Goal: Book appointment/travel/reservation

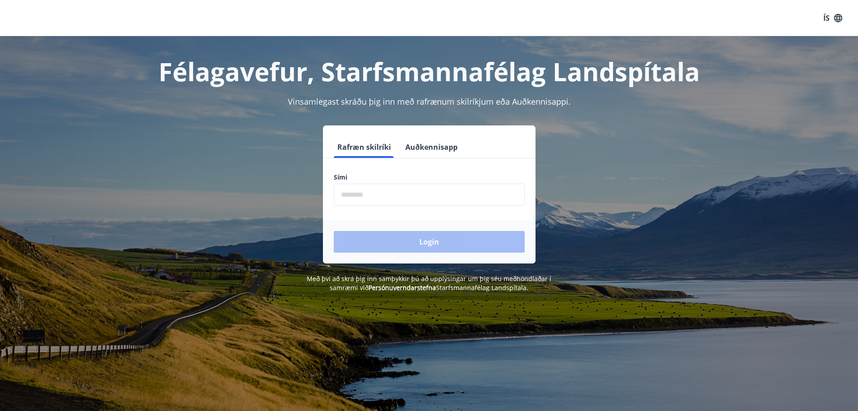
click at [351, 194] on input "phone" at bounding box center [429, 194] width 191 height 22
type input "********"
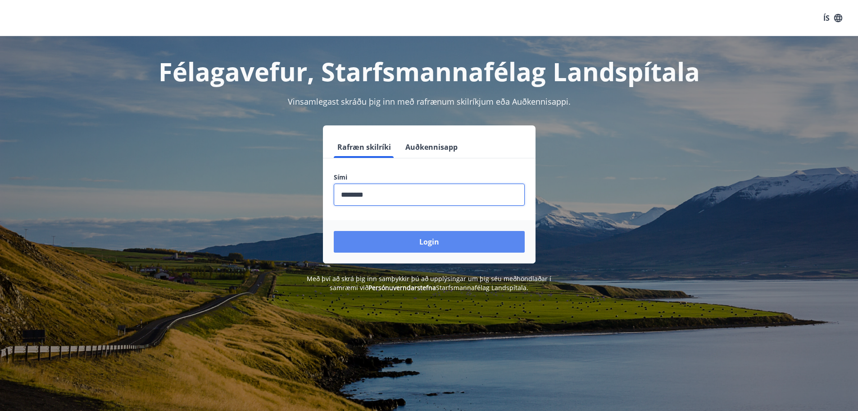
click at [420, 243] on button "Login" at bounding box center [429, 242] width 191 height 22
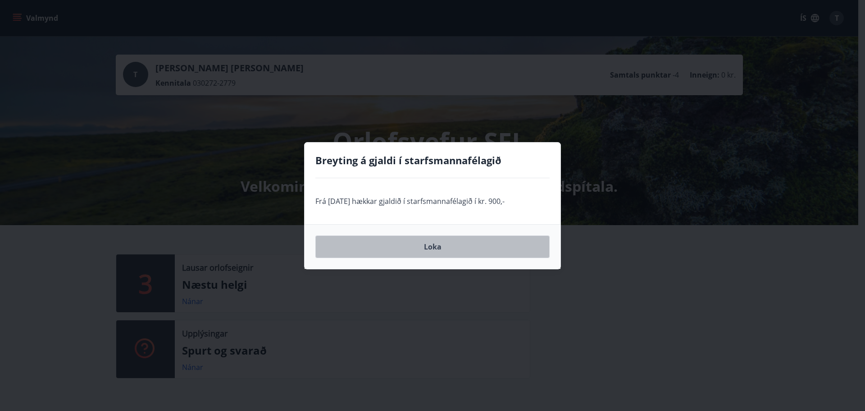
click at [440, 248] on button "Loka" at bounding box center [432, 246] width 234 height 23
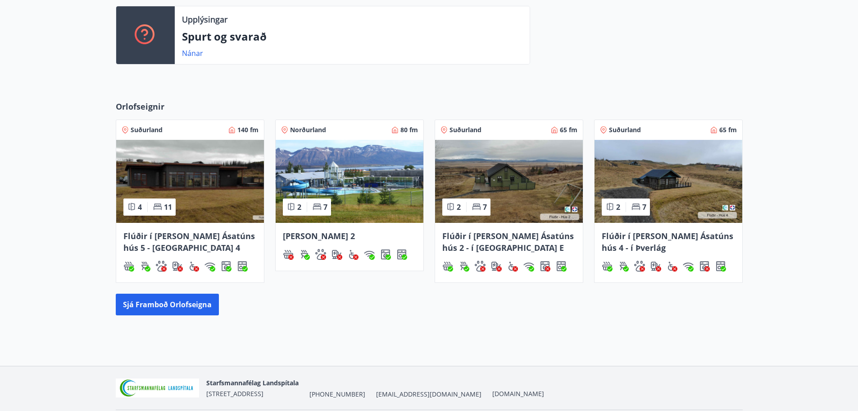
scroll to position [315, 0]
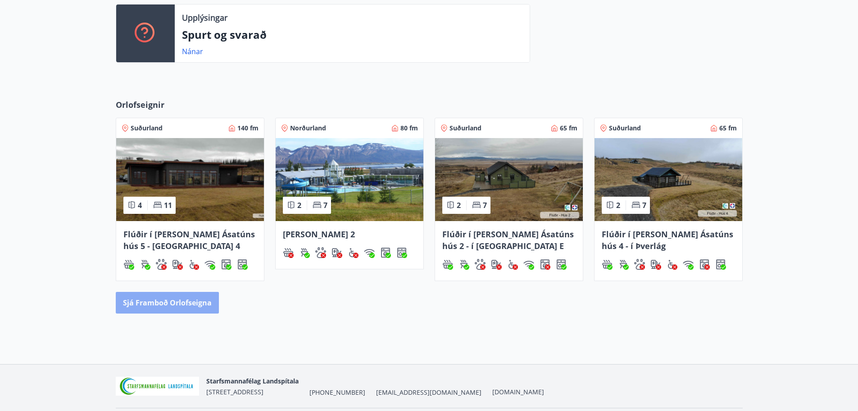
click at [155, 306] on button "Sjá framboð orlofseigna" at bounding box center [167, 303] width 103 height 22
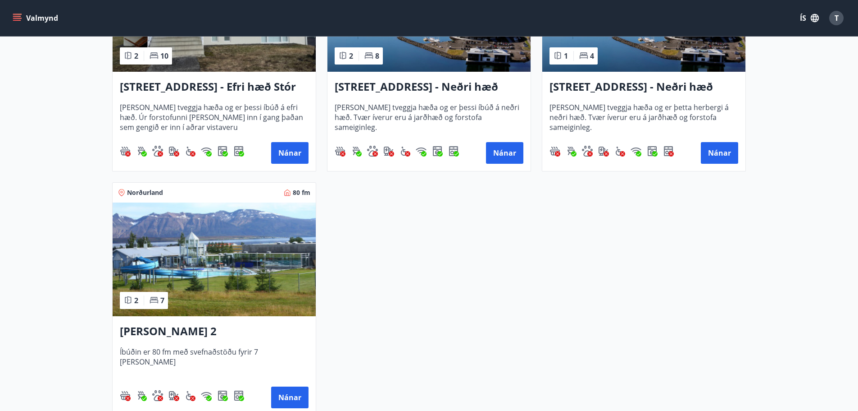
scroll to position [1262, 0]
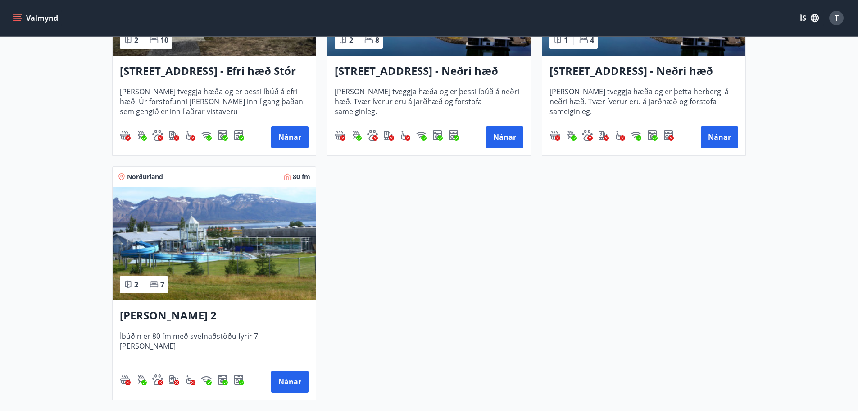
click at [194, 315] on h3 "[PERSON_NAME] 2" at bounding box center [214, 315] width 189 height 16
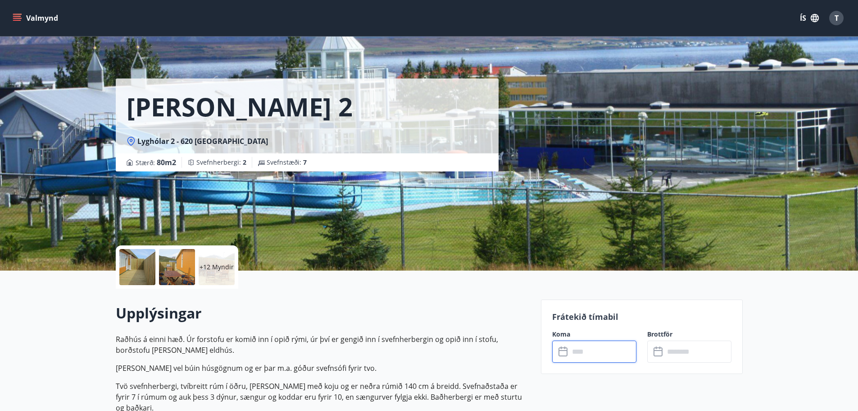
click at [592, 351] on input "text" at bounding box center [603, 351] width 67 height 22
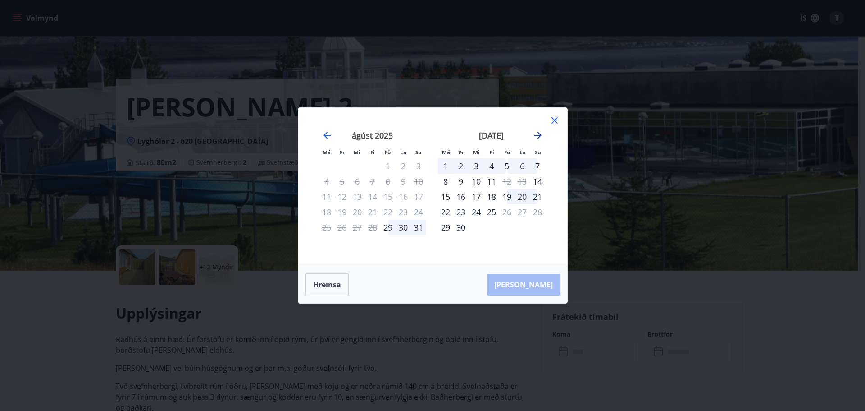
click at [538, 136] on icon "Move forward to switch to the next month." at bounding box center [537, 135] width 7 height 7
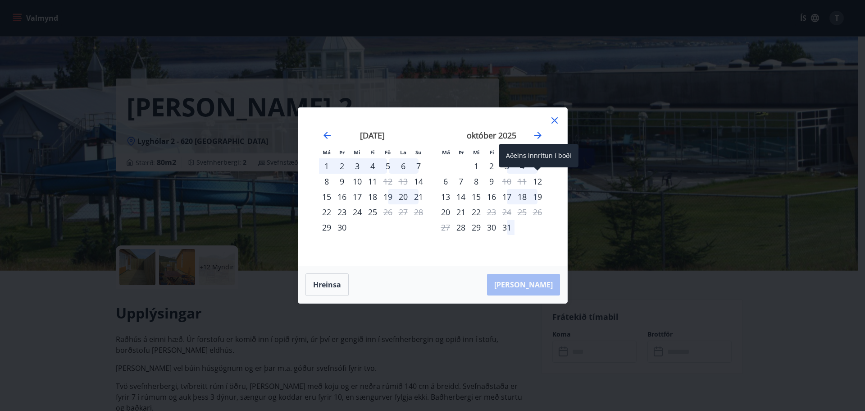
click at [537, 181] on div "12" at bounding box center [537, 180] width 15 height 15
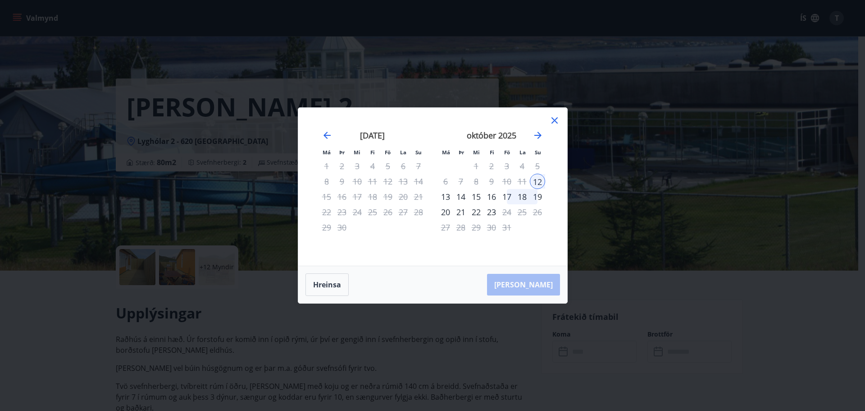
click at [539, 198] on div "19" at bounding box center [537, 196] width 15 height 15
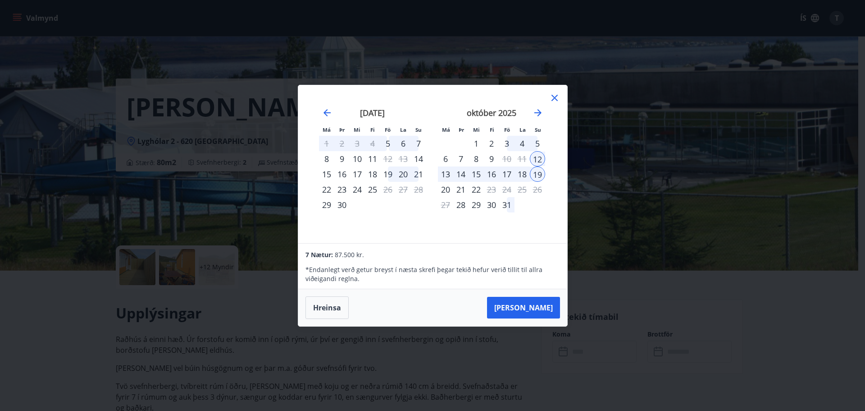
click at [553, 99] on icon at bounding box center [555, 98] width 6 height 6
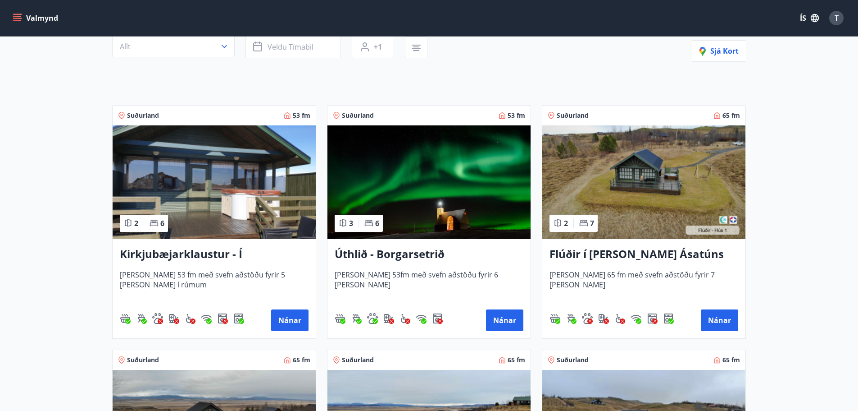
scroll to position [135, 0]
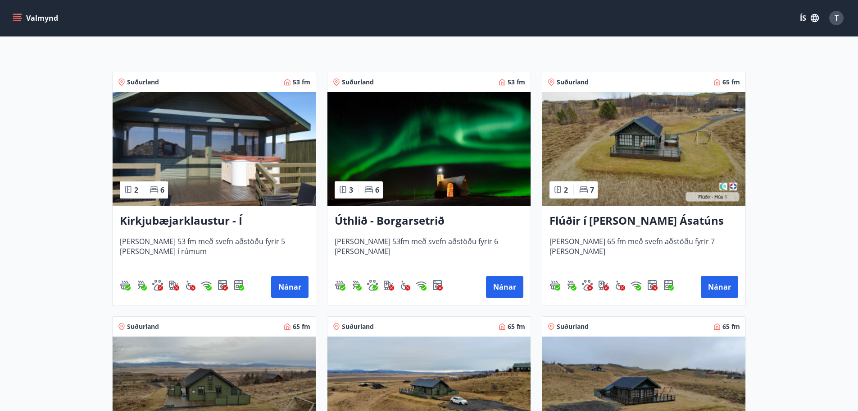
click at [173, 219] on h3 "Kirkjubæjarklaustur - Í [PERSON_NAME] Hæðargarðs" at bounding box center [214, 221] width 189 height 16
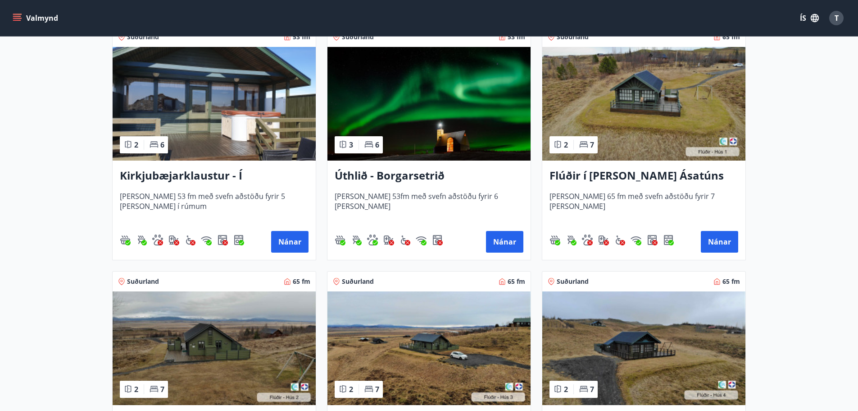
click at [374, 174] on h3 "Úthlið - Borgarsetrið" at bounding box center [429, 176] width 189 height 16
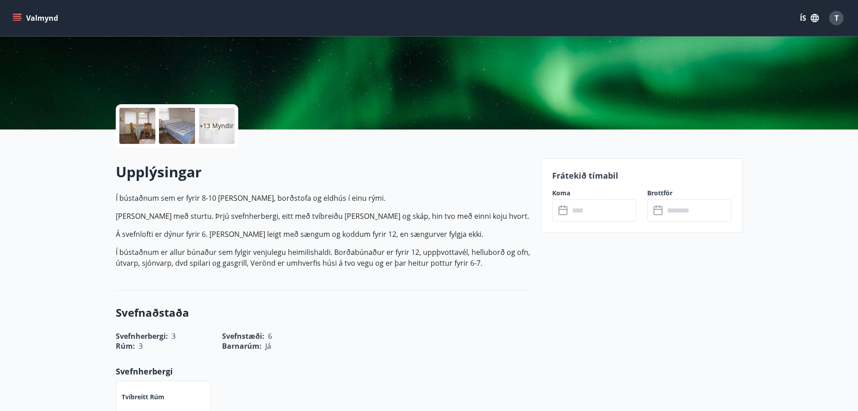
scroll to position [135, 0]
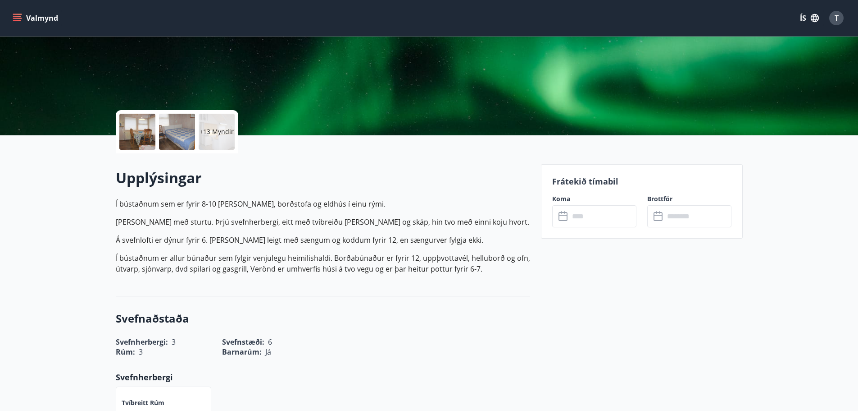
click at [609, 218] on input "text" at bounding box center [603, 216] width 67 height 22
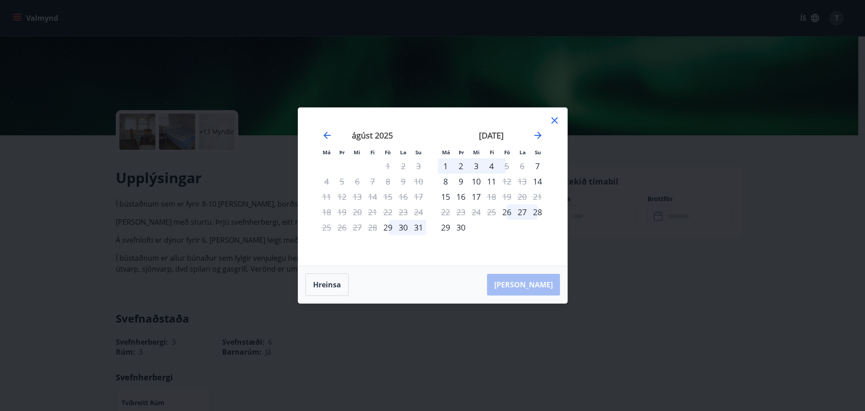
click at [553, 121] on icon at bounding box center [555, 120] width 6 height 6
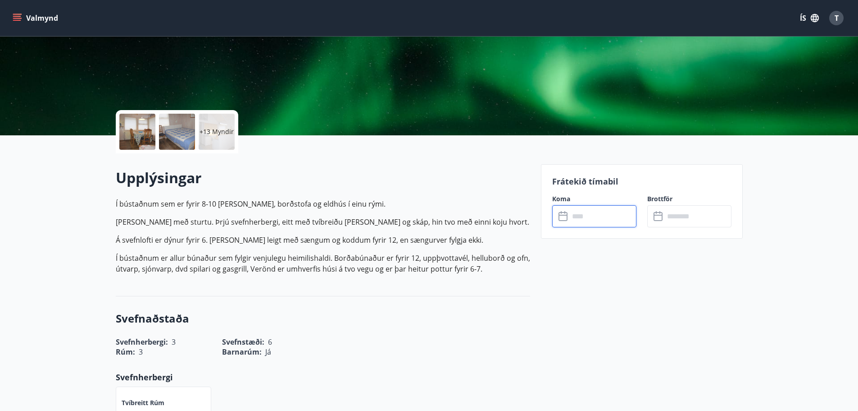
click at [591, 216] on input "text" at bounding box center [603, 216] width 67 height 22
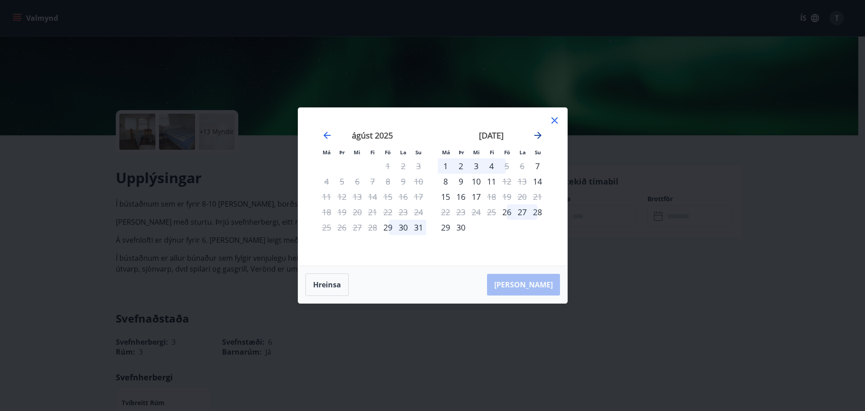
click at [536, 137] on icon "Move forward to switch to the next month." at bounding box center [538, 135] width 11 height 11
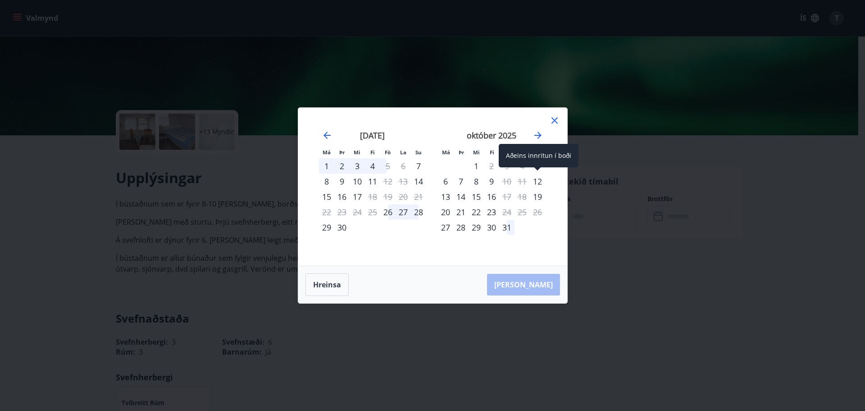
click at [536, 180] on div "12" at bounding box center [537, 180] width 15 height 15
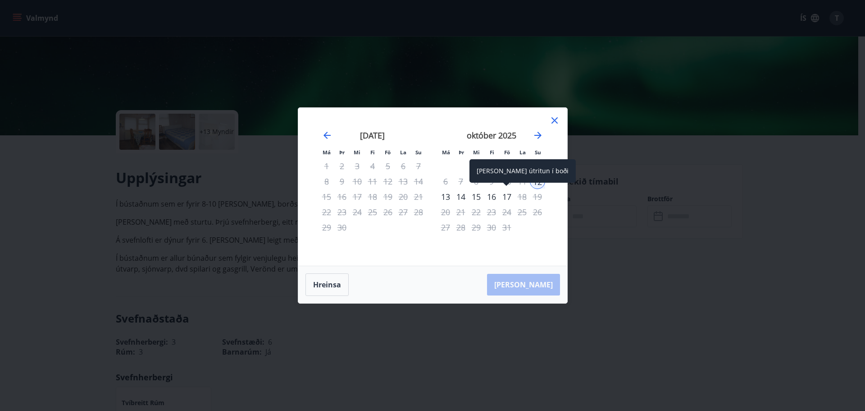
click at [508, 197] on div "17" at bounding box center [506, 196] width 15 height 15
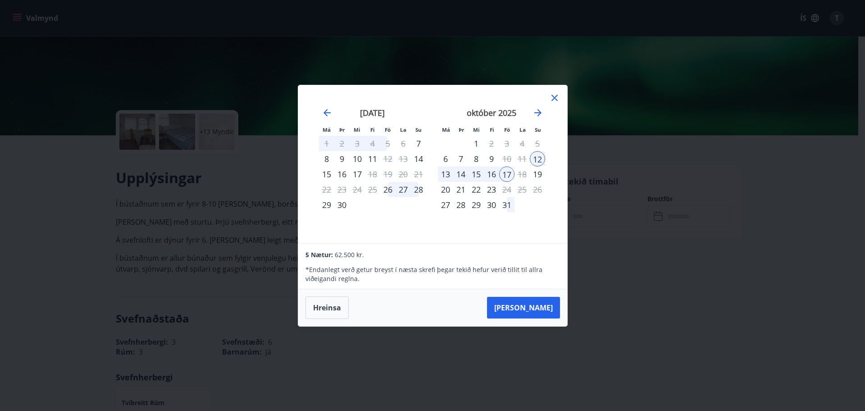
click at [552, 96] on icon at bounding box center [554, 97] width 11 height 11
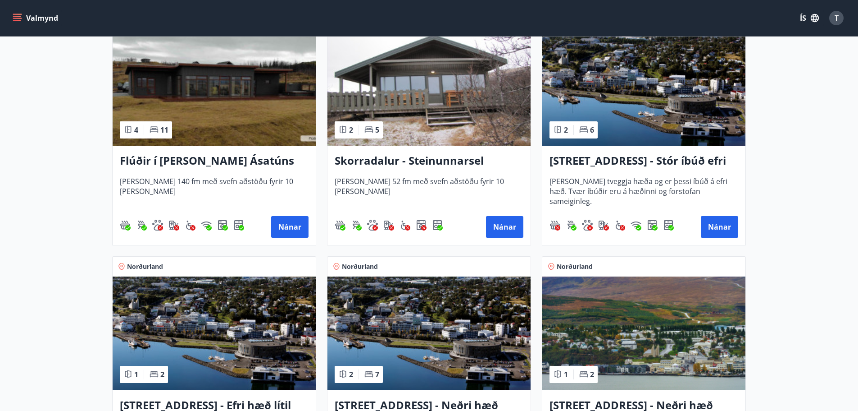
scroll to position [766, 0]
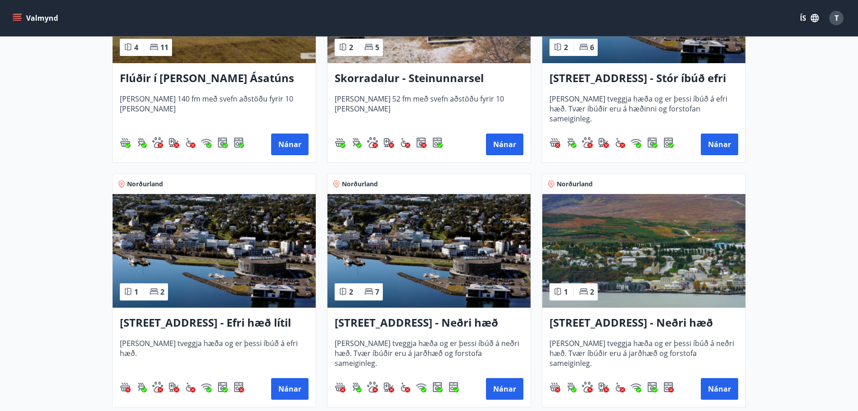
click at [241, 322] on h3 "[STREET_ADDRESS] - Efri hæð lítil íbúð 2" at bounding box center [214, 323] width 189 height 16
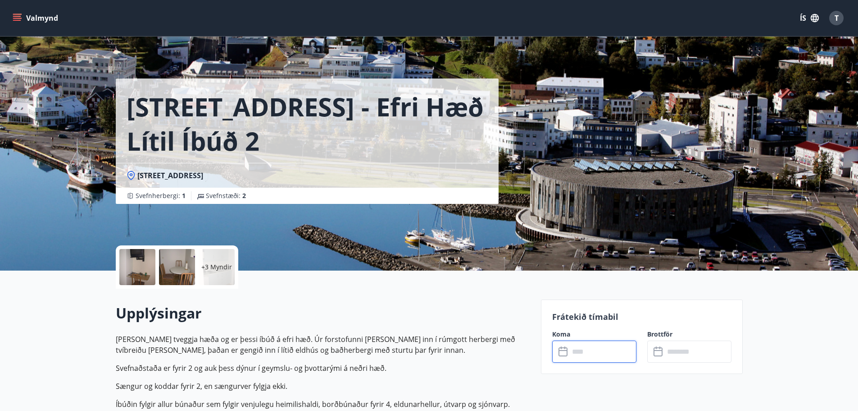
click at [606, 353] on input "text" at bounding box center [603, 351] width 67 height 22
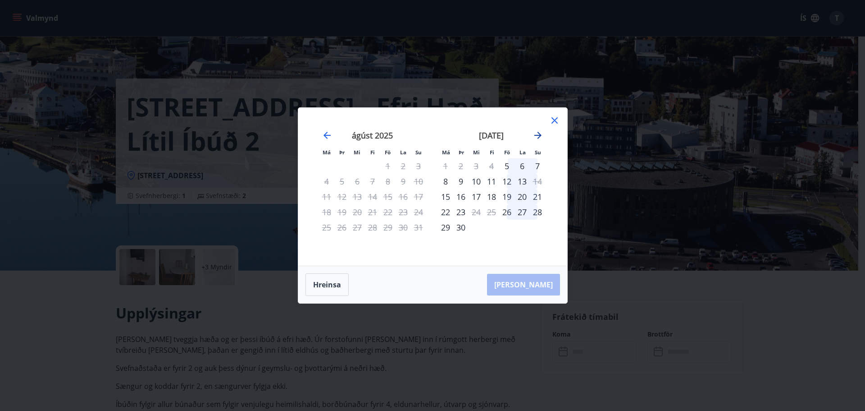
click at [538, 136] on icon "Move forward to switch to the next month." at bounding box center [537, 135] width 7 height 7
click at [537, 181] on div "12" at bounding box center [537, 180] width 15 height 15
click at [540, 194] on div "19" at bounding box center [537, 196] width 15 height 15
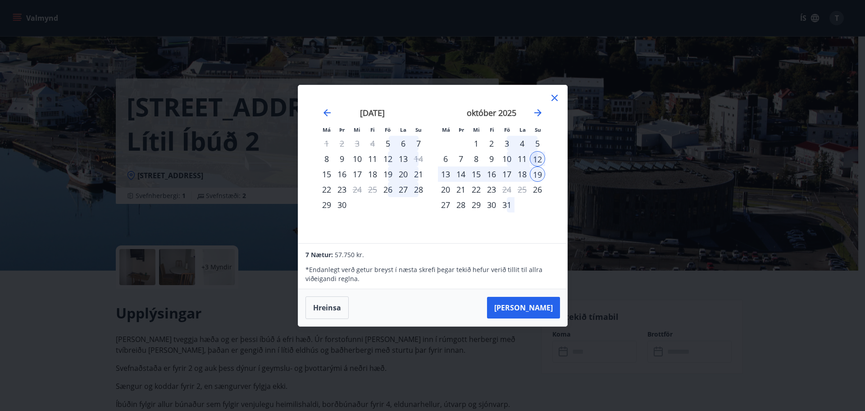
click at [555, 97] on icon at bounding box center [554, 97] width 1 height 1
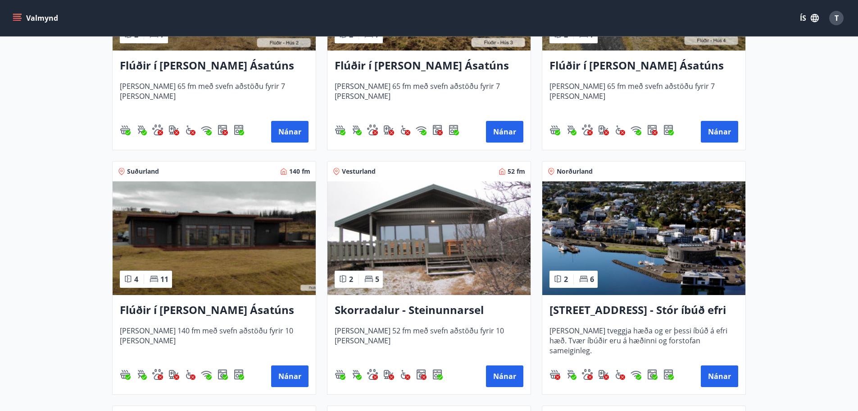
scroll to position [541, 0]
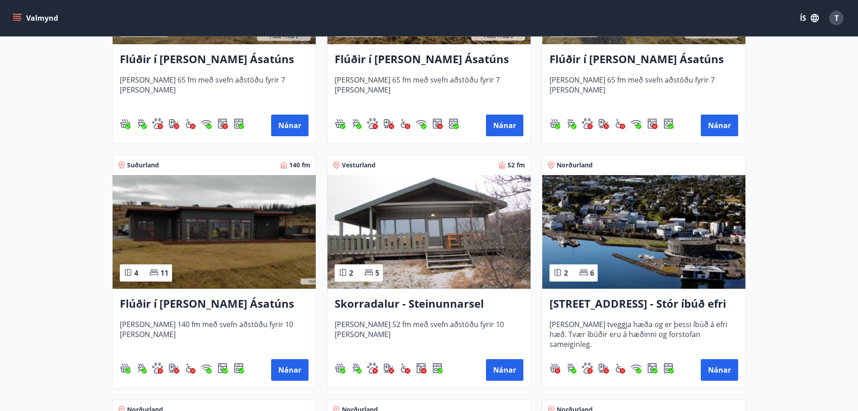
click at [406, 306] on h3 "Skorradalur - Steinunnarsel" at bounding box center [429, 304] width 189 height 16
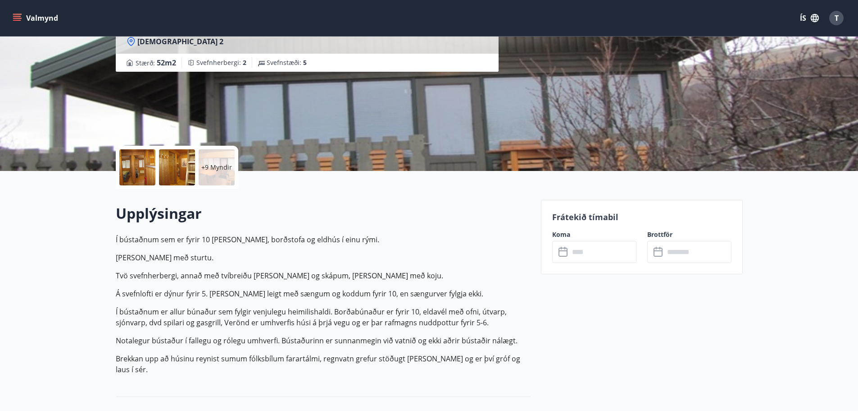
scroll to position [90, 0]
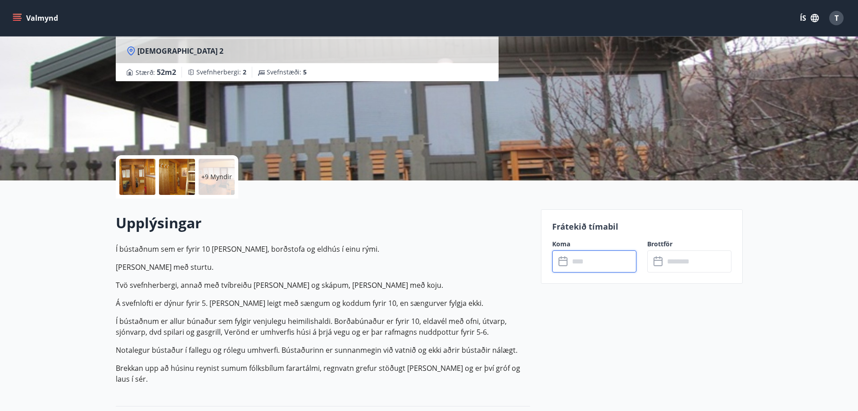
click at [593, 260] on input "text" at bounding box center [603, 261] width 67 height 22
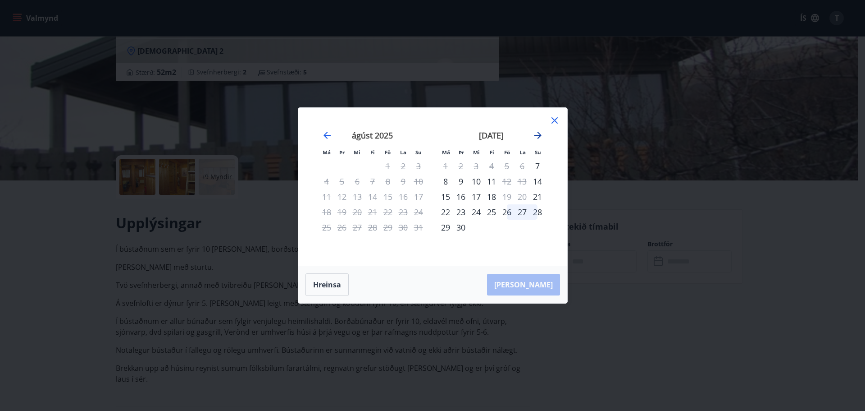
click at [539, 137] on icon "Move forward to switch to the next month." at bounding box center [537, 135] width 7 height 7
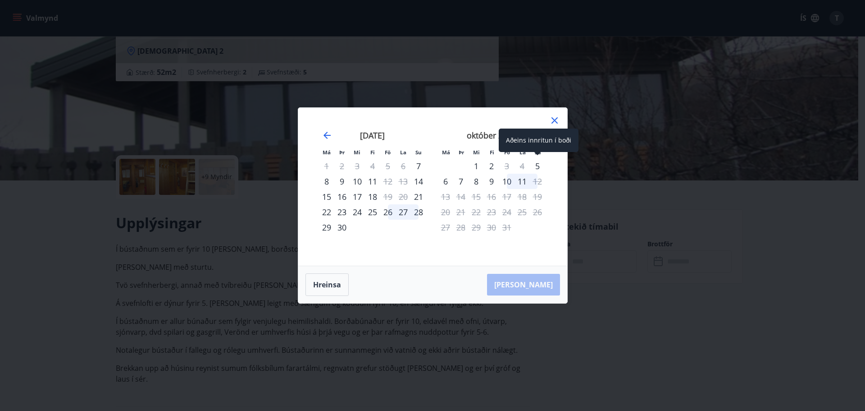
click at [538, 167] on div "5" at bounding box center [537, 165] width 15 height 15
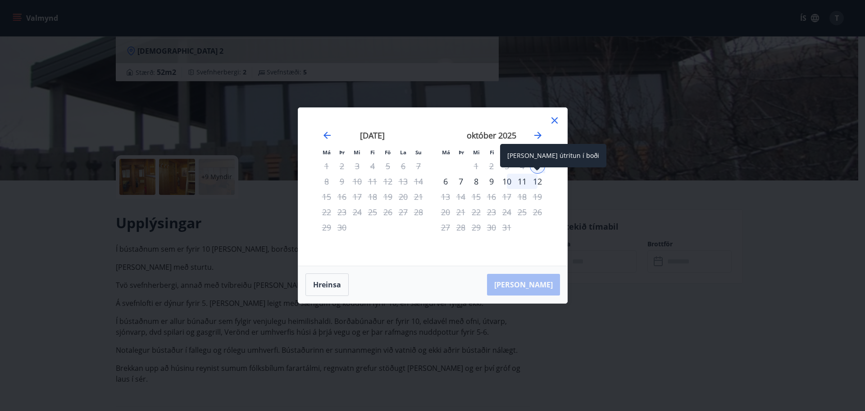
click at [538, 184] on div "12" at bounding box center [537, 180] width 15 height 15
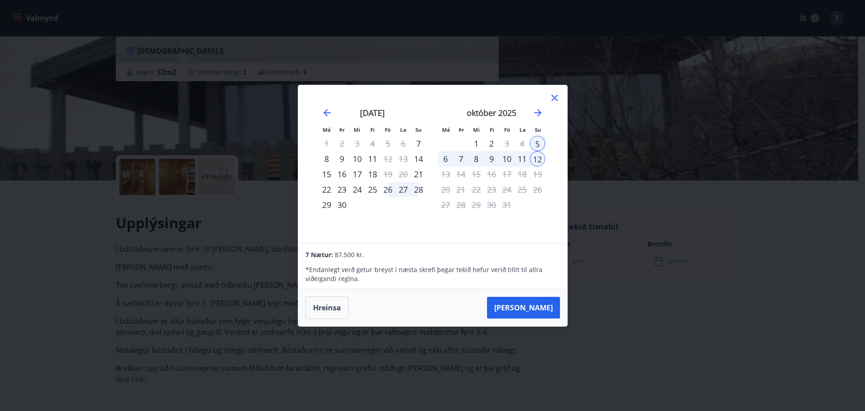
click at [556, 96] on icon at bounding box center [555, 98] width 6 height 6
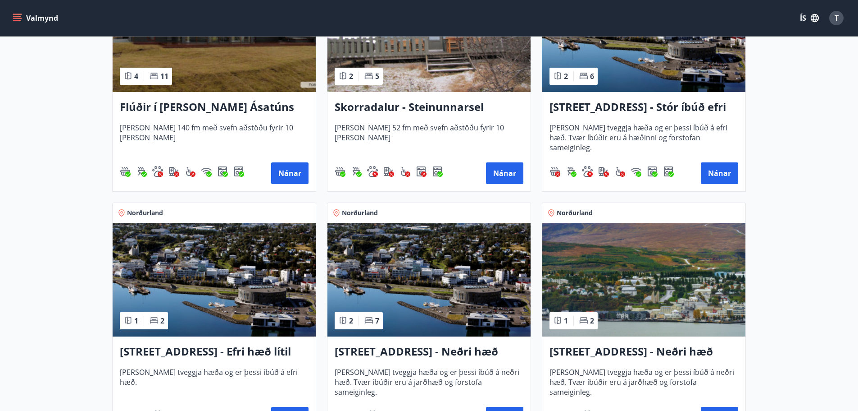
scroll to position [766, 0]
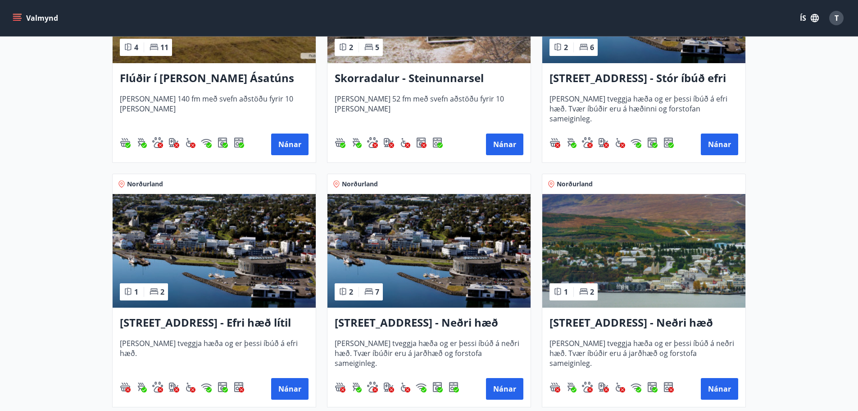
click at [692, 321] on h3 "[STREET_ADDRESS] - Neðri hæð íbúð 4" at bounding box center [644, 323] width 189 height 16
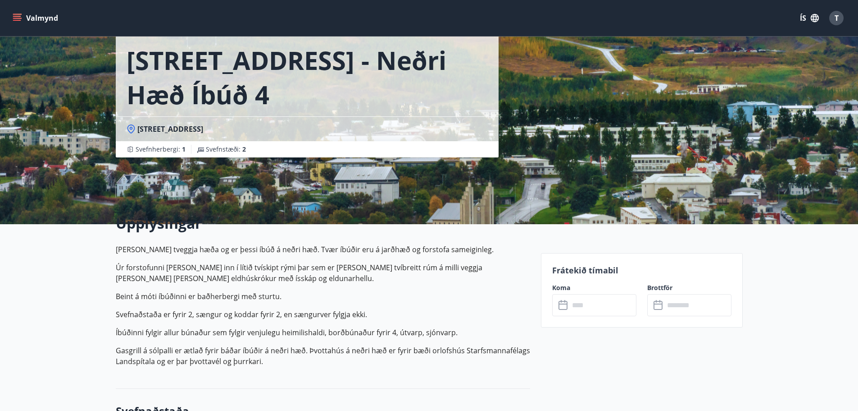
scroll to position [135, 0]
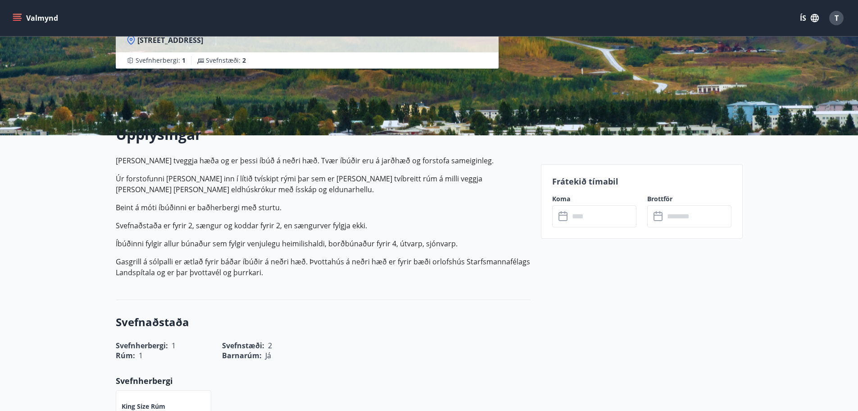
click at [595, 219] on input "text" at bounding box center [603, 216] width 67 height 22
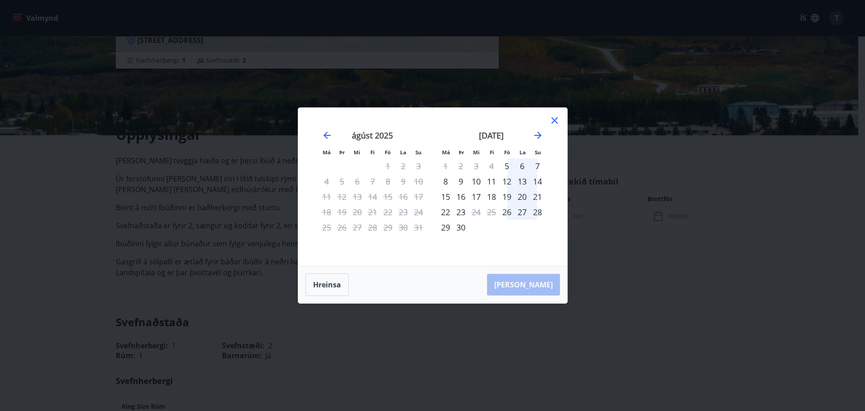
click at [538, 182] on div "14" at bounding box center [537, 180] width 15 height 15
click at [538, 196] on div "21" at bounding box center [537, 196] width 15 height 15
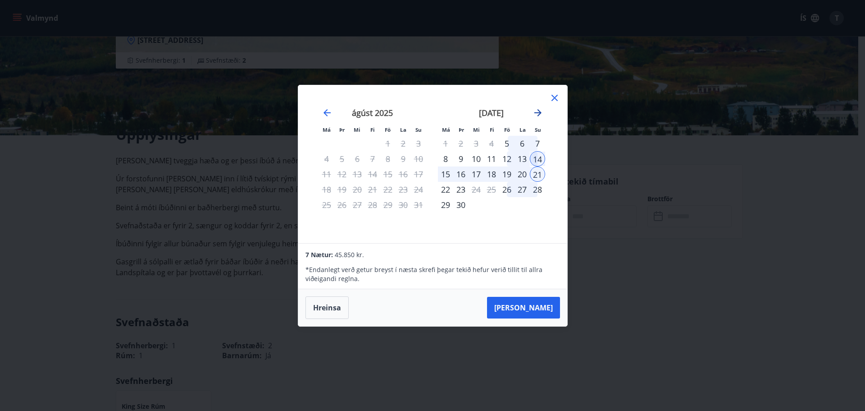
click at [540, 111] on icon "Move forward to switch to the next month." at bounding box center [537, 112] width 7 height 7
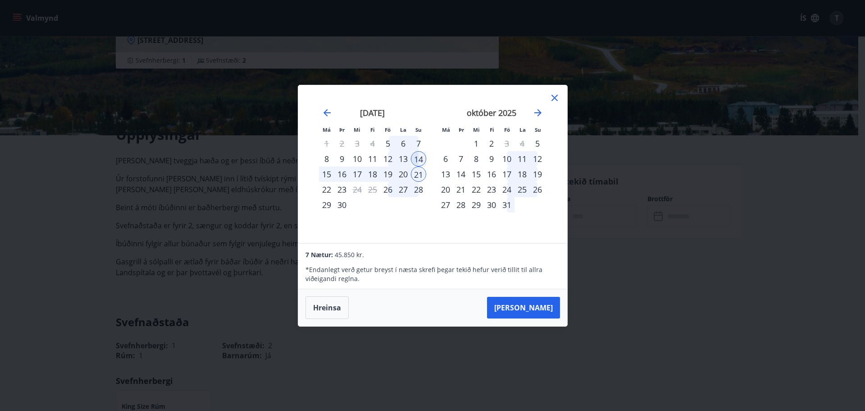
click at [493, 159] on div "9" at bounding box center [491, 158] width 15 height 15
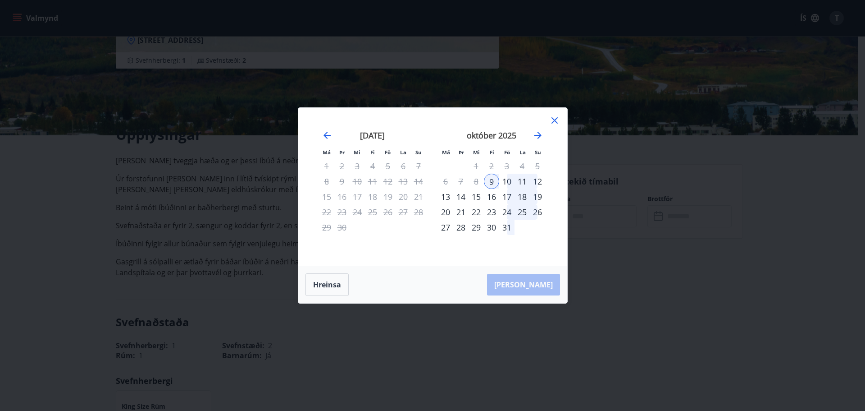
click at [537, 195] on div "19" at bounding box center [537, 196] width 15 height 15
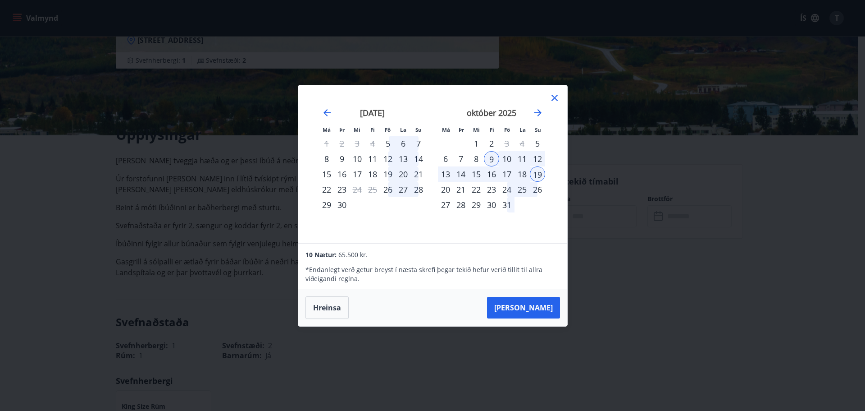
click at [553, 98] on icon at bounding box center [555, 98] width 6 height 6
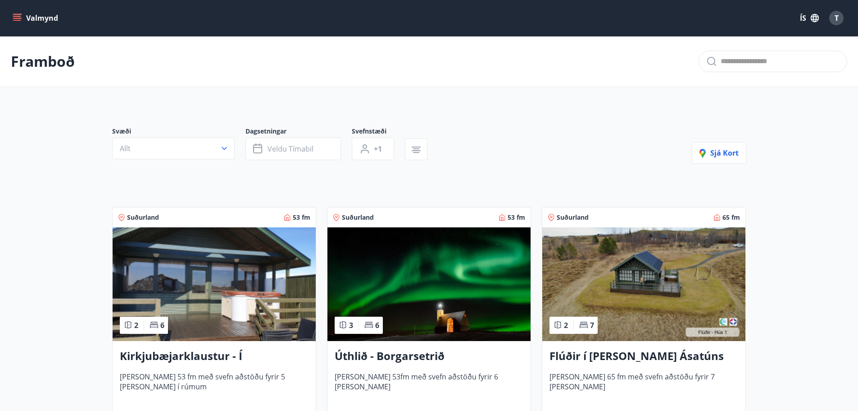
click at [424, 355] on h3 "Úthlið - Borgarsetrið" at bounding box center [429, 356] width 189 height 16
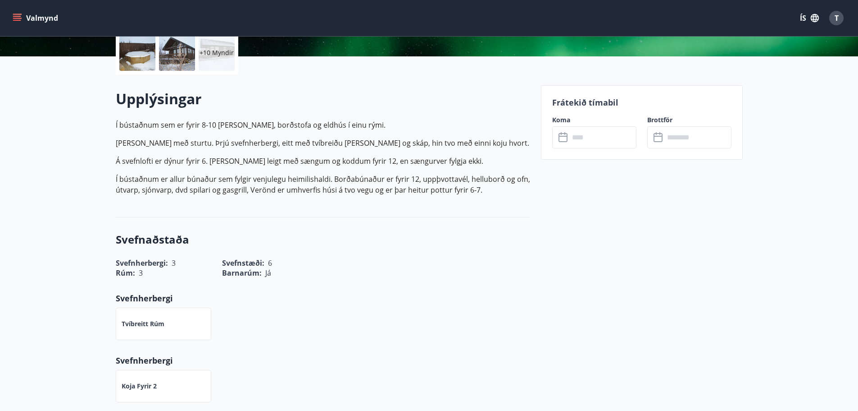
scroll to position [90, 0]
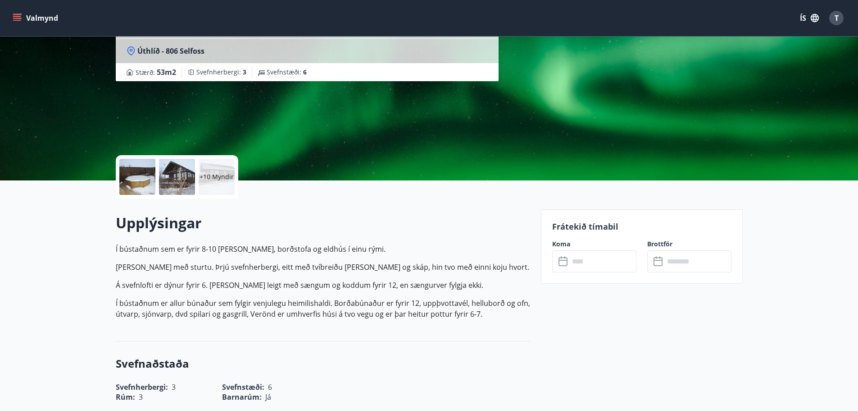
click at [589, 263] on input "text" at bounding box center [603, 261] width 67 height 22
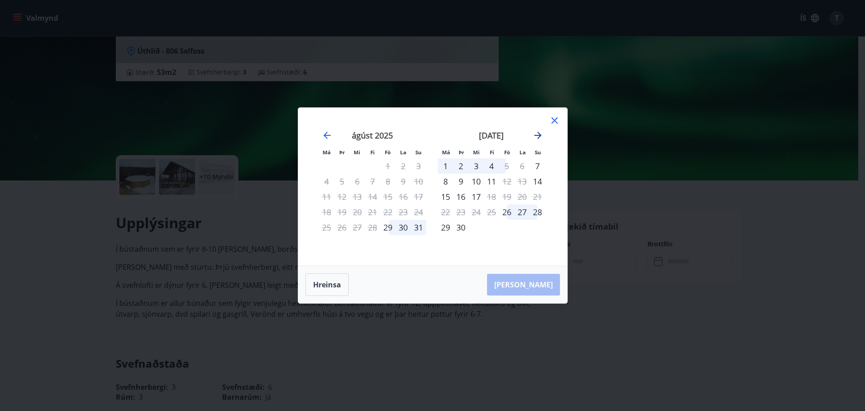
click at [537, 134] on icon "Move forward to switch to the next month." at bounding box center [538, 135] width 11 height 11
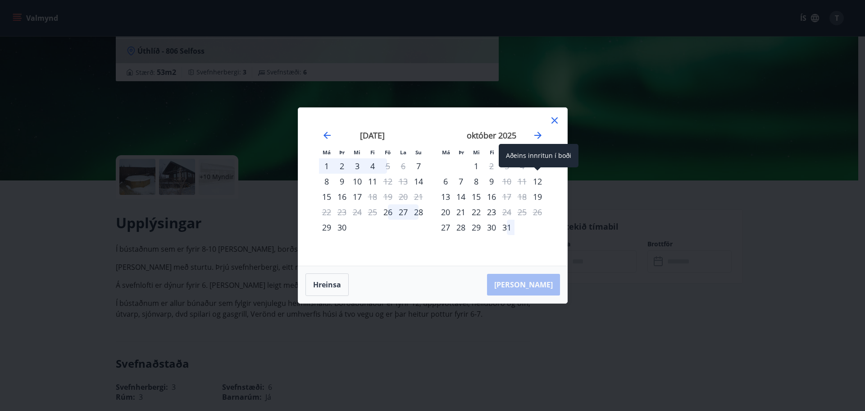
click at [538, 181] on div "12" at bounding box center [537, 180] width 15 height 15
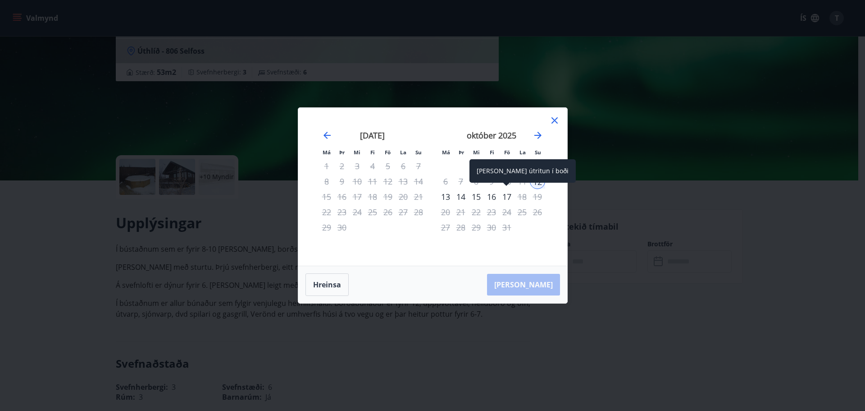
click at [503, 198] on div "17" at bounding box center [506, 196] width 15 height 15
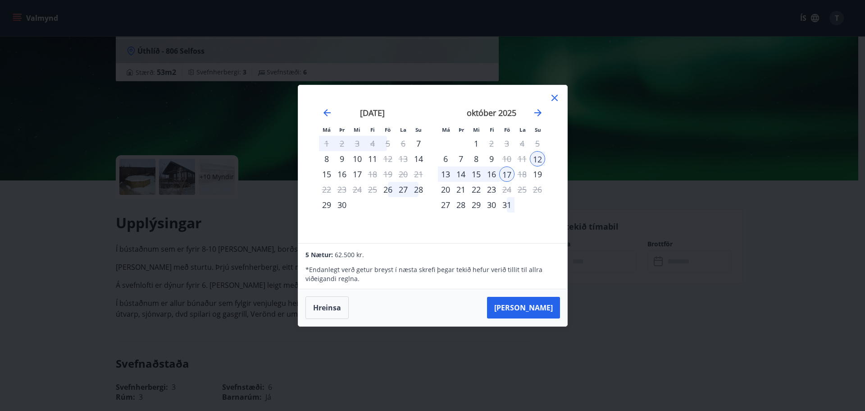
click at [553, 98] on icon at bounding box center [554, 97] width 11 height 11
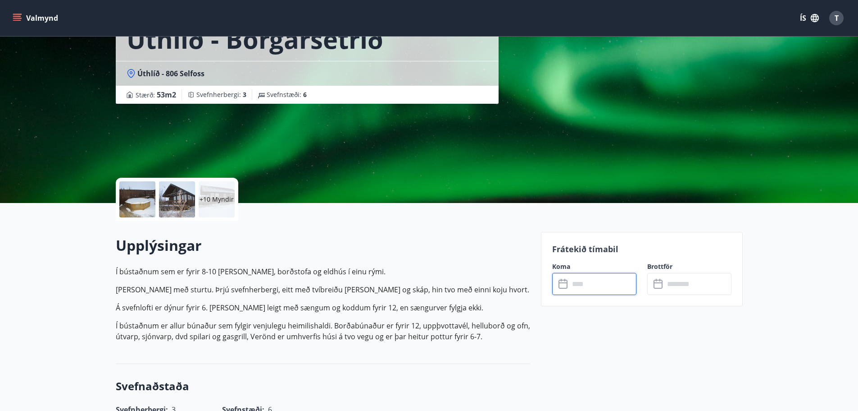
scroll to position [45, 0]
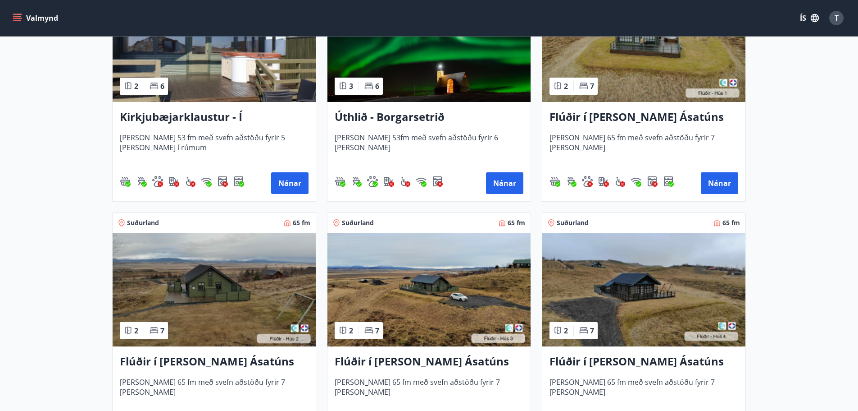
scroll to position [180, 0]
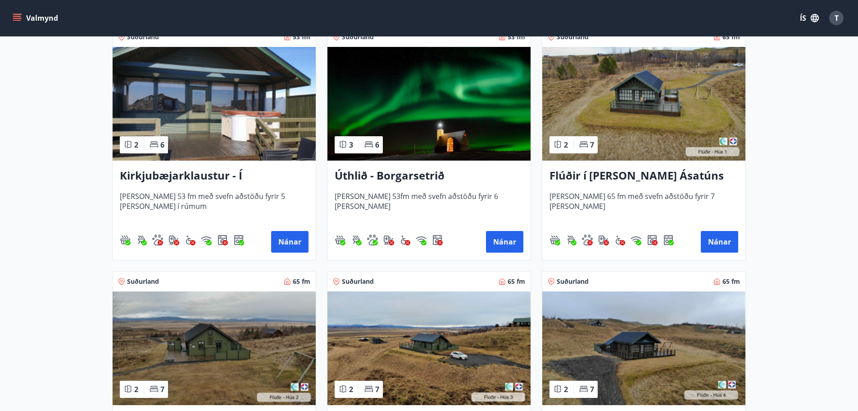
click at [391, 177] on h3 "Úthlið - Borgarsetrið" at bounding box center [429, 176] width 189 height 16
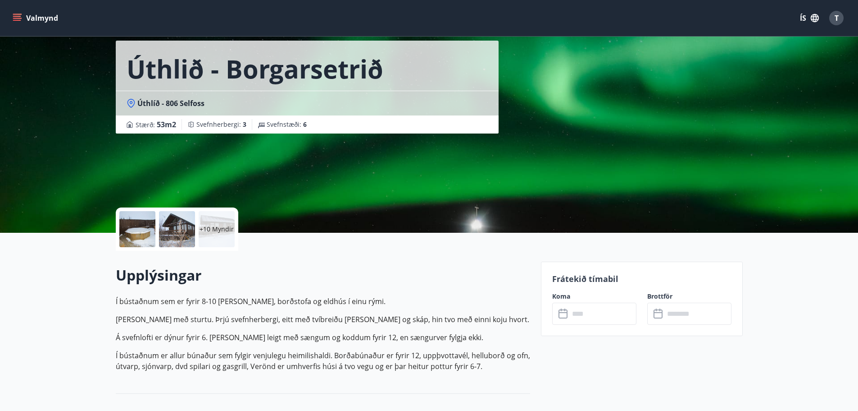
scroll to position [90, 0]
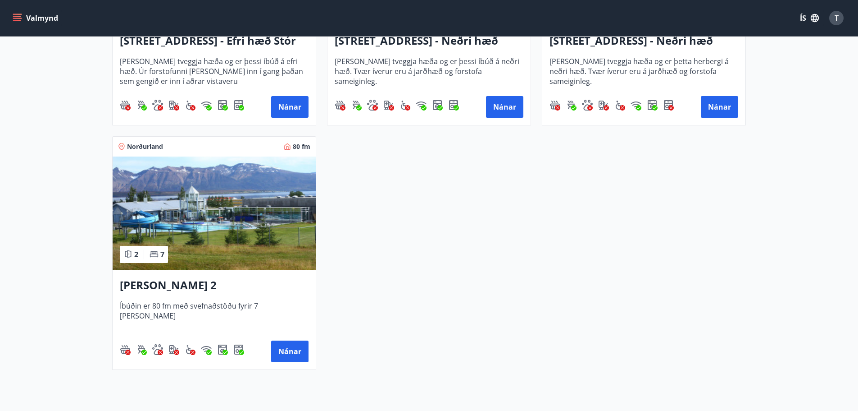
scroll to position [1307, 0]
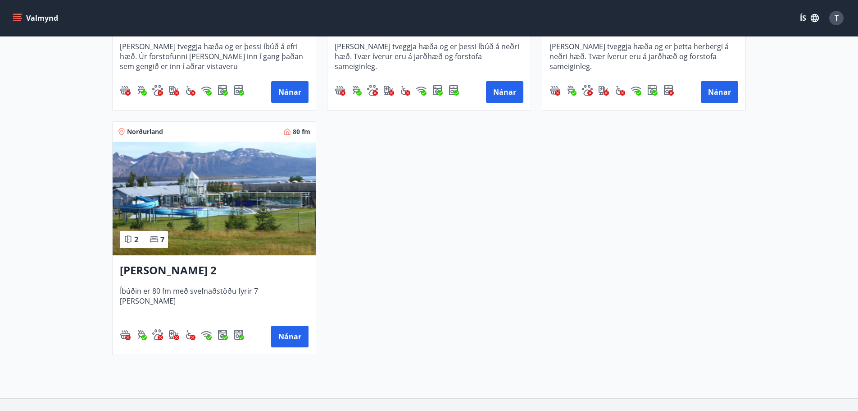
click at [170, 271] on h3 "[PERSON_NAME] 2" at bounding box center [214, 270] width 189 height 16
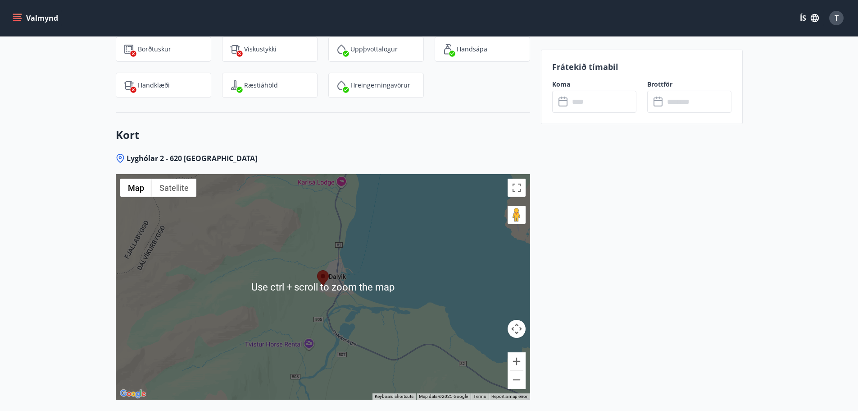
scroll to position [1238, 0]
click at [423, 304] on div at bounding box center [323, 286] width 415 height 225
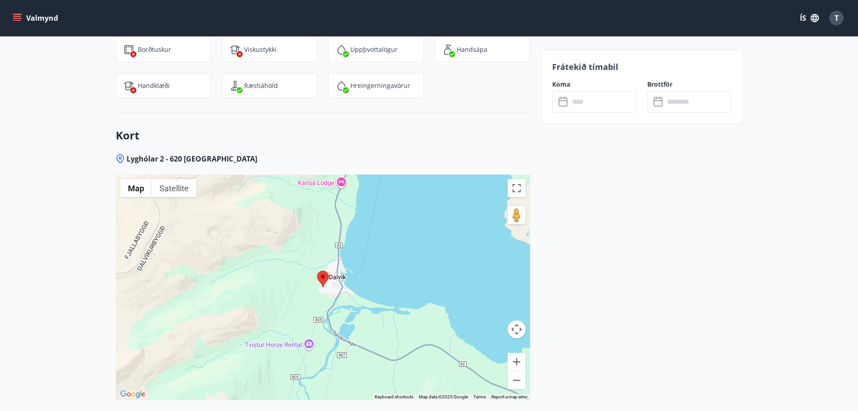
click at [423, 304] on div at bounding box center [323, 286] width 415 height 225
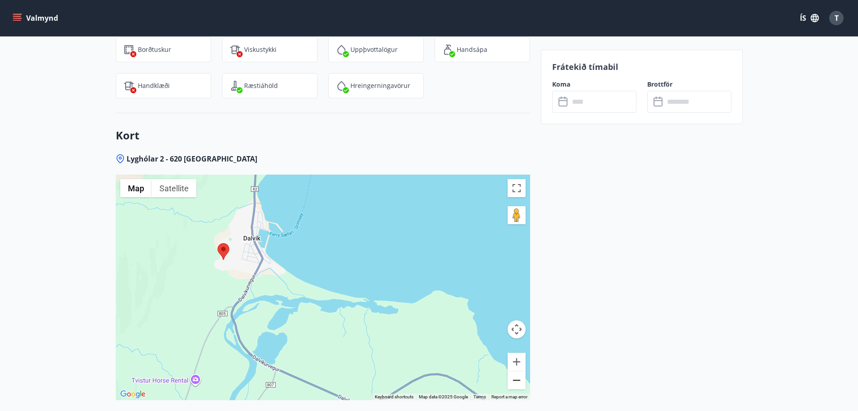
click at [517, 371] on button "Zoom out" at bounding box center [517, 380] width 18 height 18
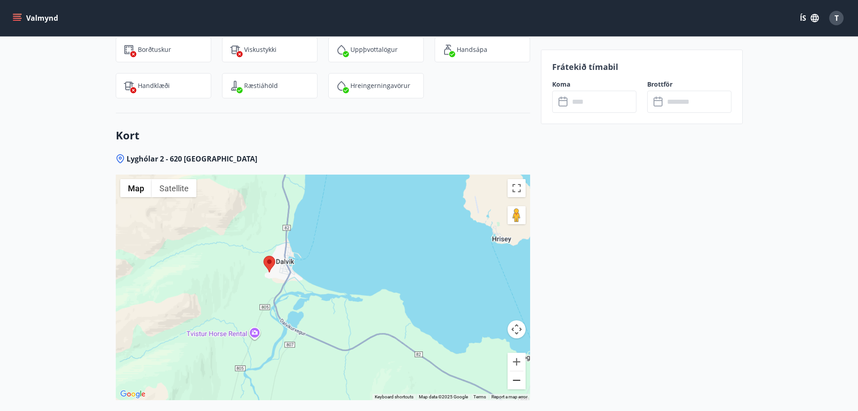
click at [516, 371] on button "Zoom out" at bounding box center [517, 380] width 18 height 18
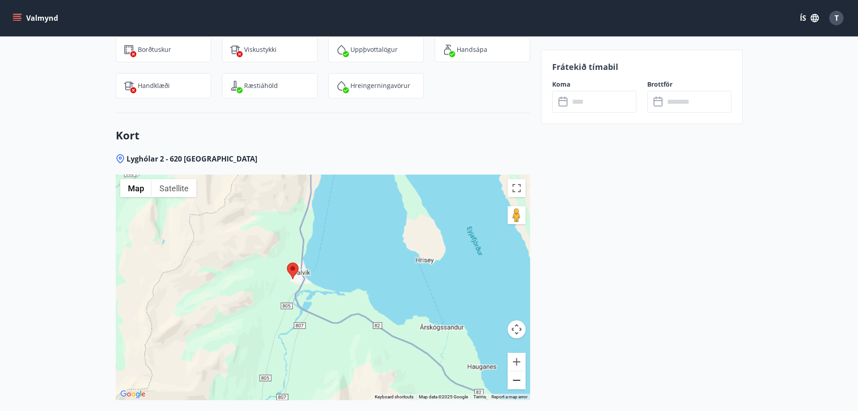
click at [516, 371] on button "Zoom out" at bounding box center [517, 380] width 18 height 18
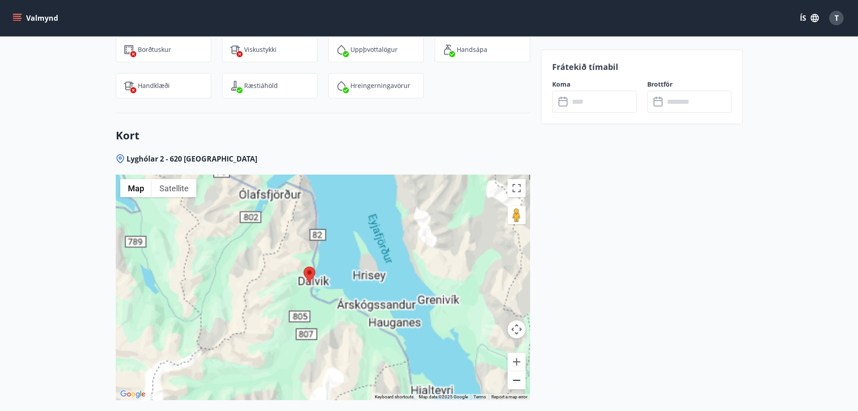
click at [516, 371] on button "Zoom out" at bounding box center [517, 380] width 18 height 18
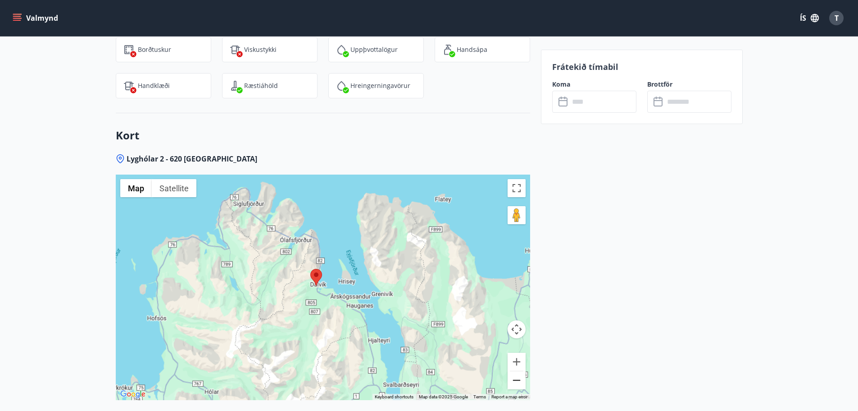
click at [516, 371] on button "Zoom out" at bounding box center [517, 380] width 18 height 18
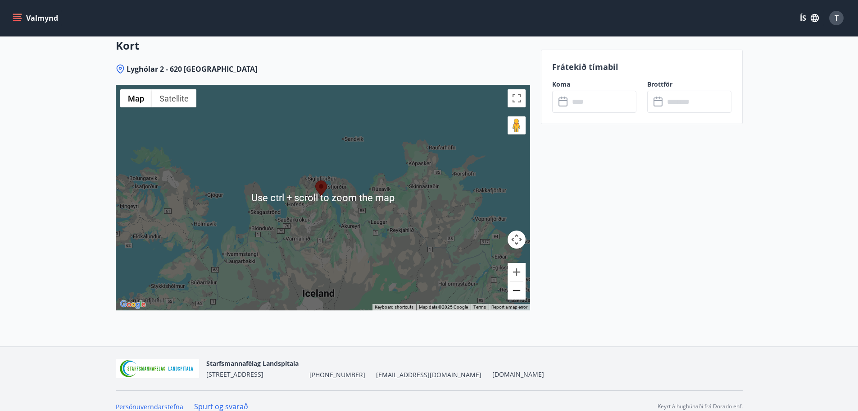
scroll to position [1328, 0]
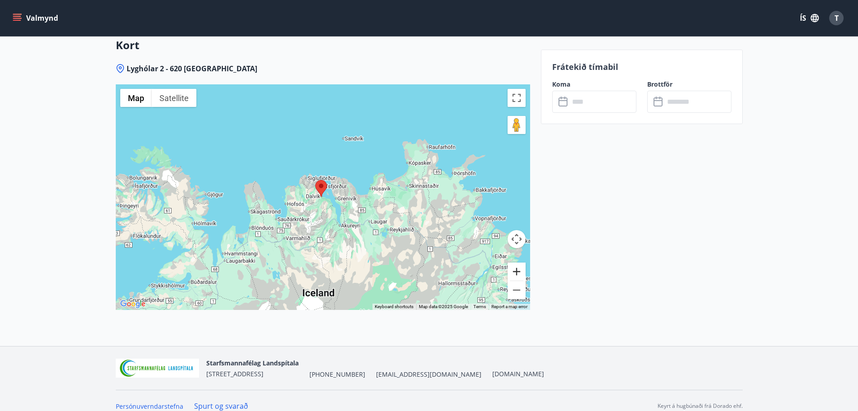
click at [517, 263] on button "Zoom in" at bounding box center [517, 271] width 18 height 18
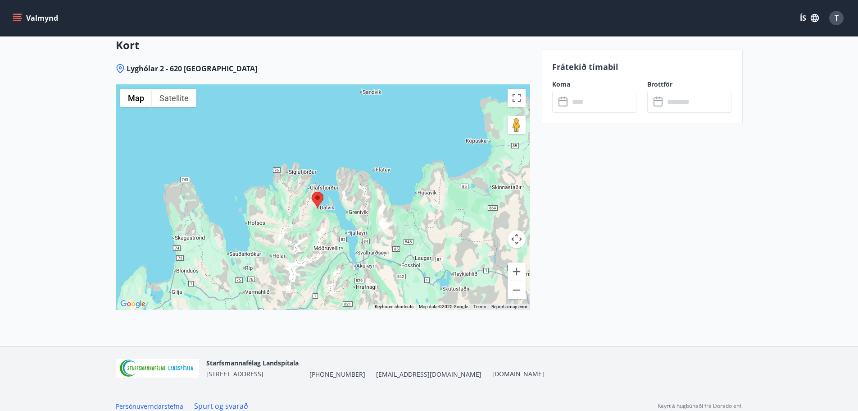
drag, startPoint x: 403, startPoint y: 196, endPoint x: 399, endPoint y: 200, distance: 6.1
click at [400, 208] on div at bounding box center [323, 196] width 415 height 225
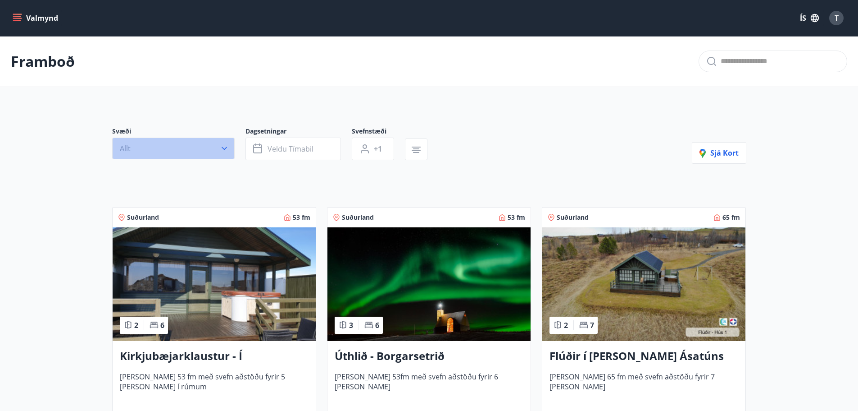
click at [224, 148] on icon "button" at bounding box center [224, 148] width 9 height 9
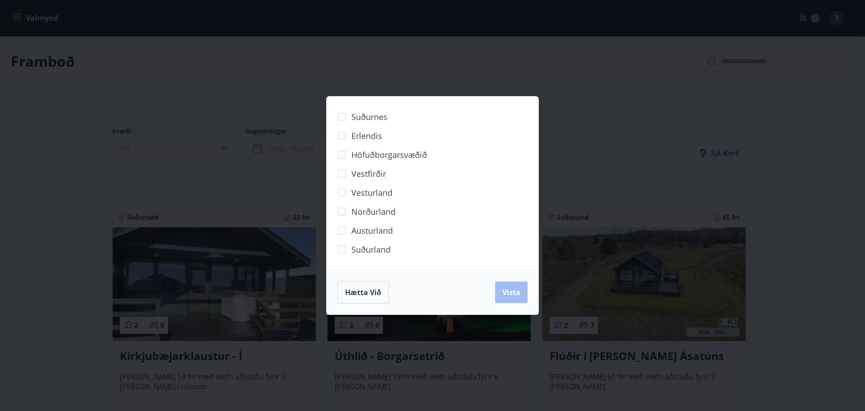
click at [36, 216] on div "Suðurnes Erlendis Höfuðborgarsvæðið [GEOGRAPHIC_DATA] [GEOGRAPHIC_DATA] [GEOGRA…" at bounding box center [432, 205] width 865 height 411
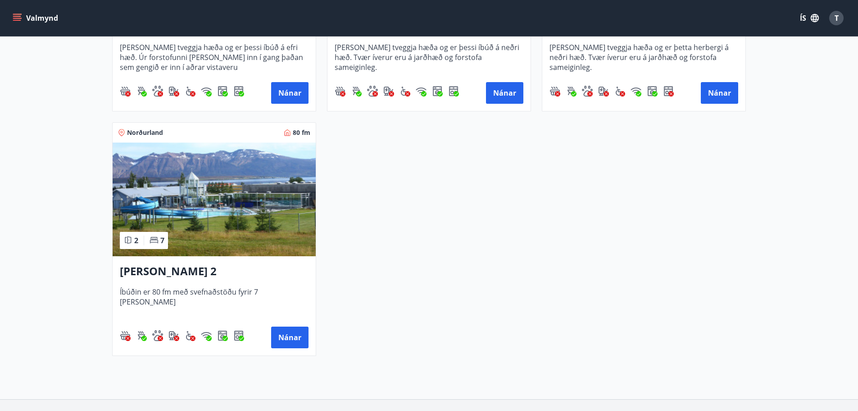
scroll to position [1307, 0]
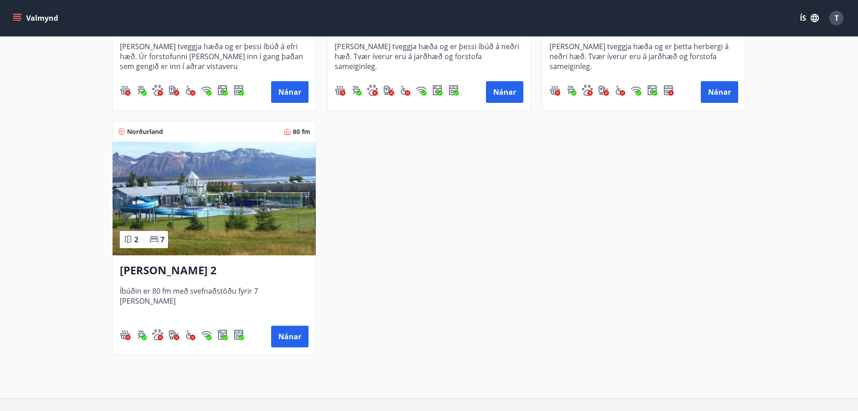
click at [178, 272] on h3 "[PERSON_NAME] 2" at bounding box center [214, 270] width 189 height 16
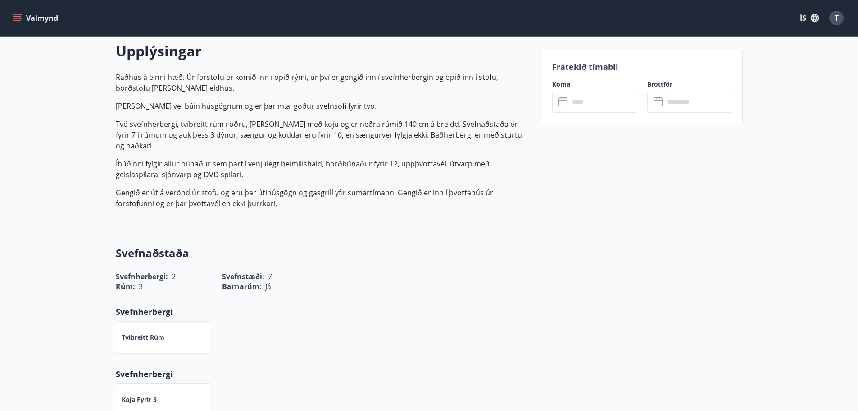
scroll to position [135, 0]
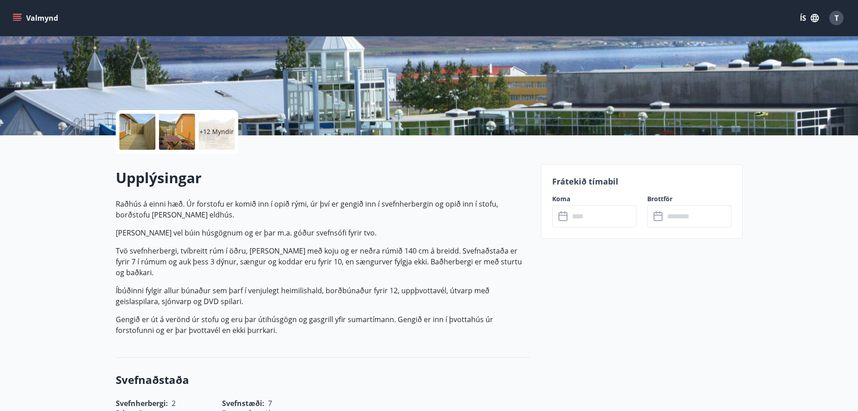
click at [611, 214] on input "text" at bounding box center [603, 216] width 67 height 22
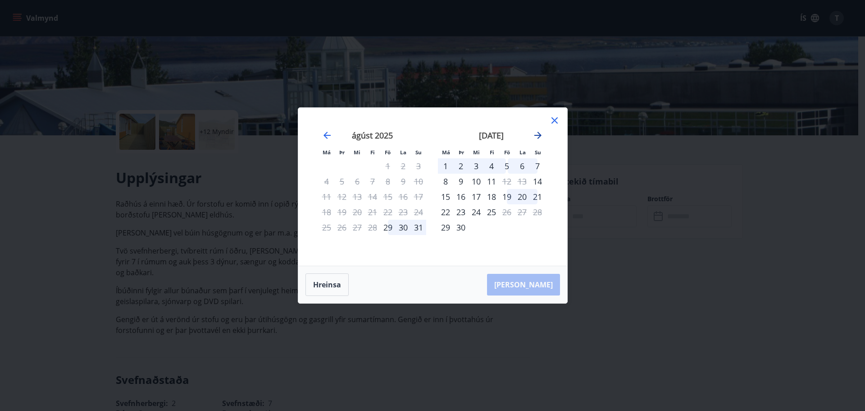
click at [537, 135] on icon "Move forward to switch to the next month." at bounding box center [537, 135] width 7 height 7
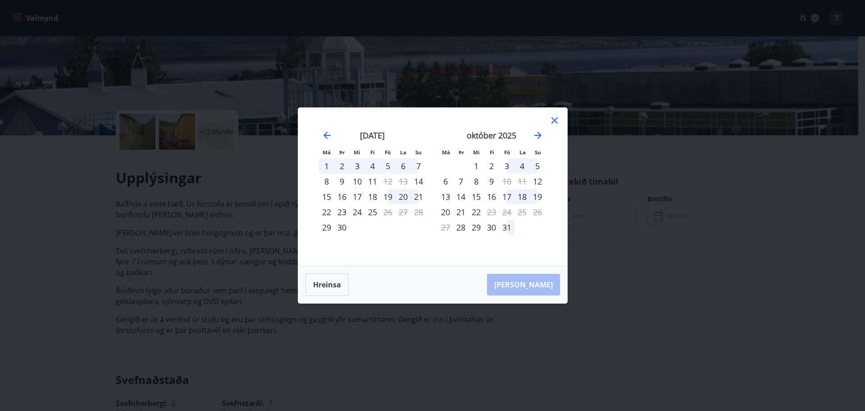
click at [553, 121] on icon at bounding box center [555, 120] width 6 height 6
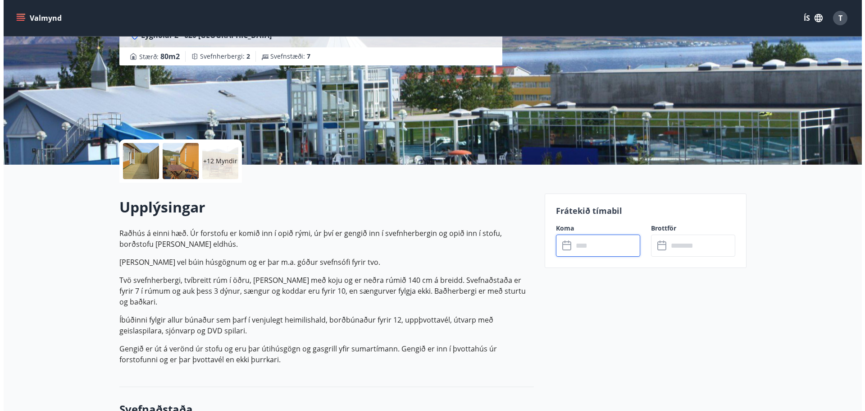
scroll to position [90, 0]
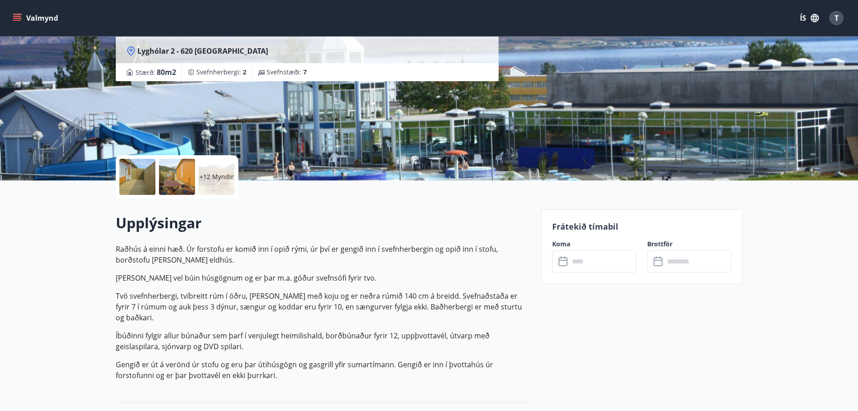
click at [140, 176] on div at bounding box center [137, 177] width 36 height 36
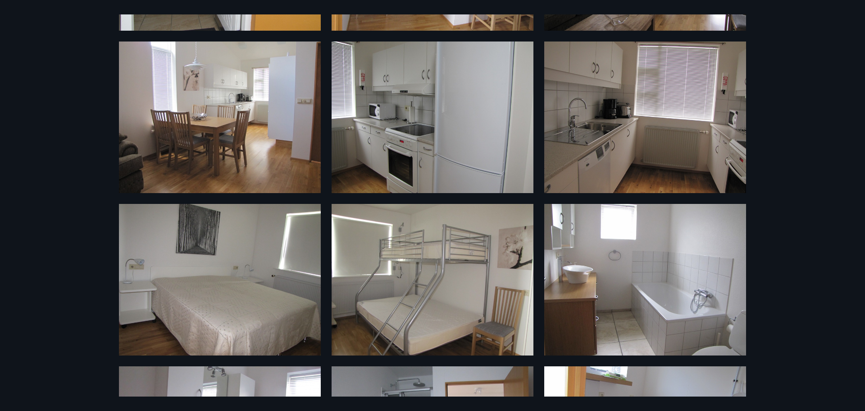
scroll to position [620, 0]
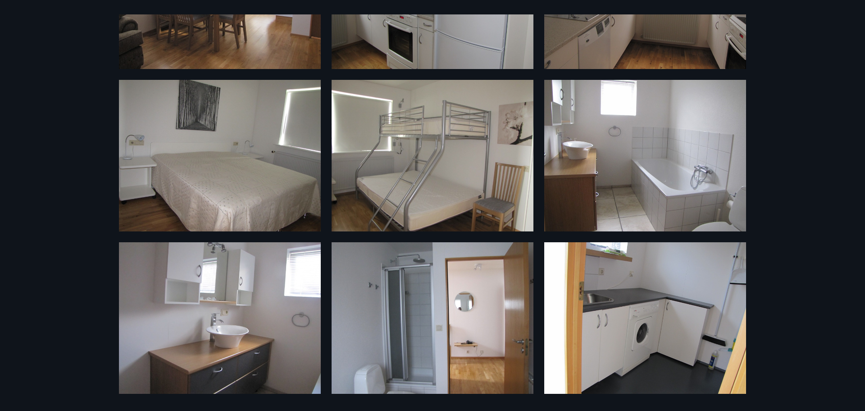
click at [68, 151] on div "18 Myndir" at bounding box center [432, 205] width 865 height 411
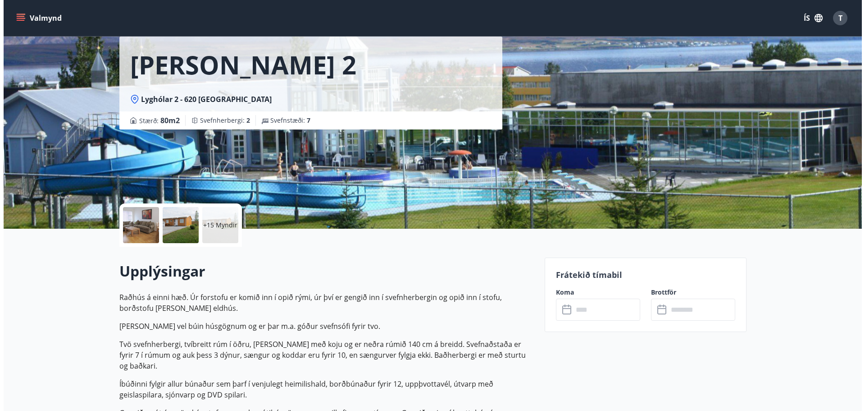
scroll to position [0, 0]
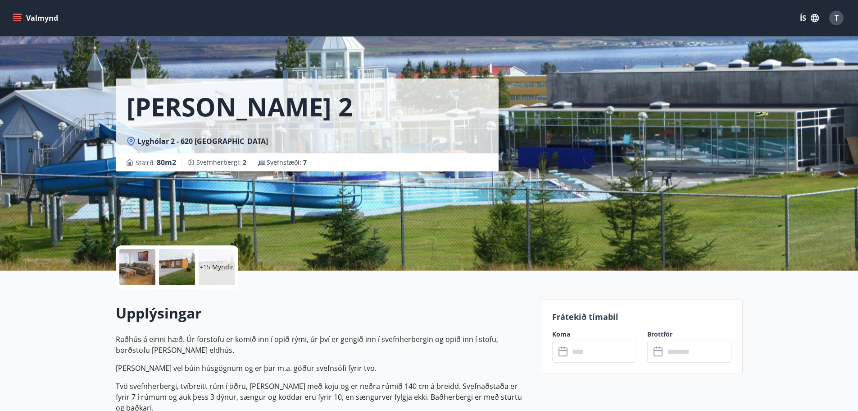
click at [148, 274] on div at bounding box center [137, 267] width 36 height 36
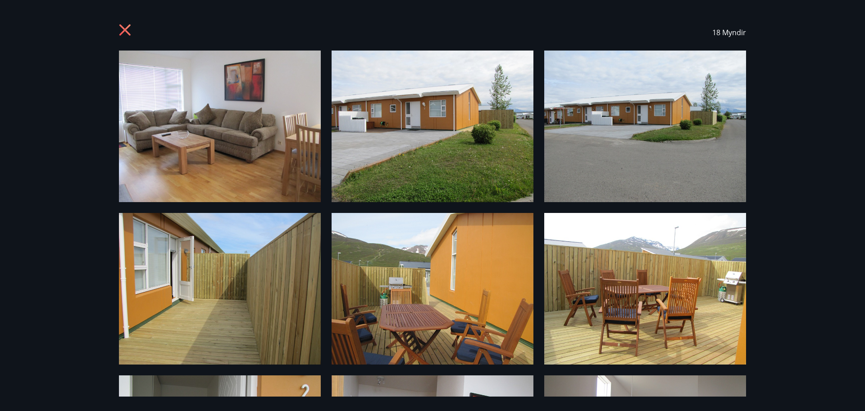
click at [125, 31] on icon at bounding box center [126, 31] width 14 height 14
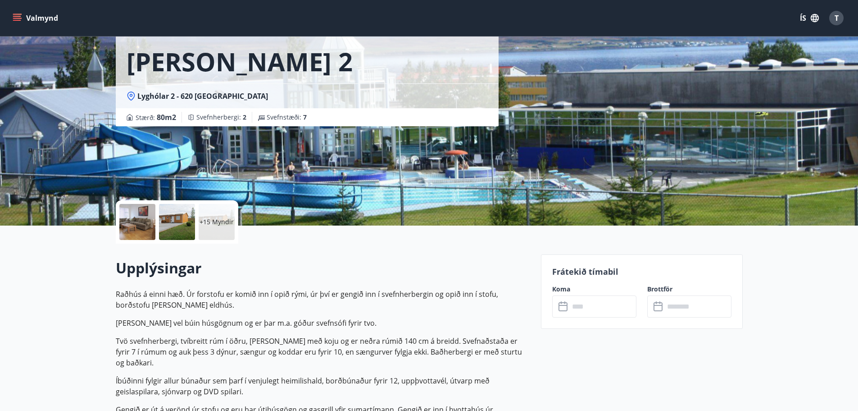
scroll to position [57, 0]
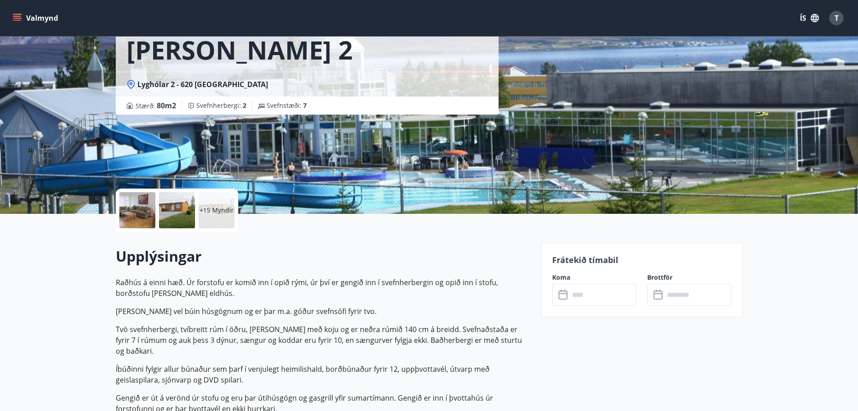
click at [583, 296] on input "text" at bounding box center [603, 294] width 67 height 22
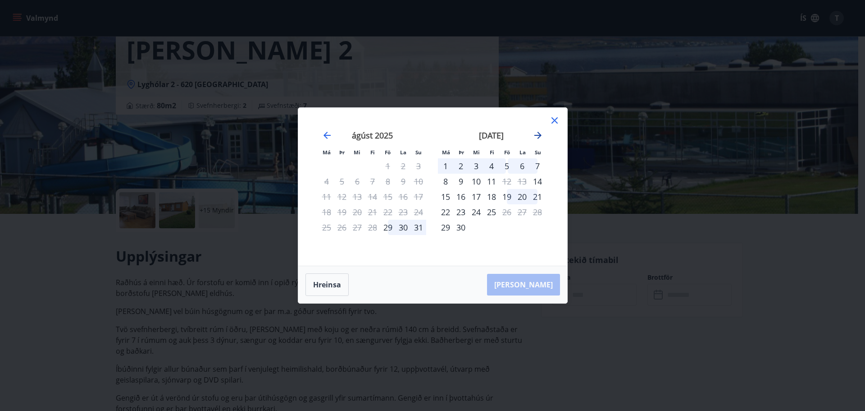
click at [535, 133] on icon "Move forward to switch to the next month." at bounding box center [538, 135] width 11 height 11
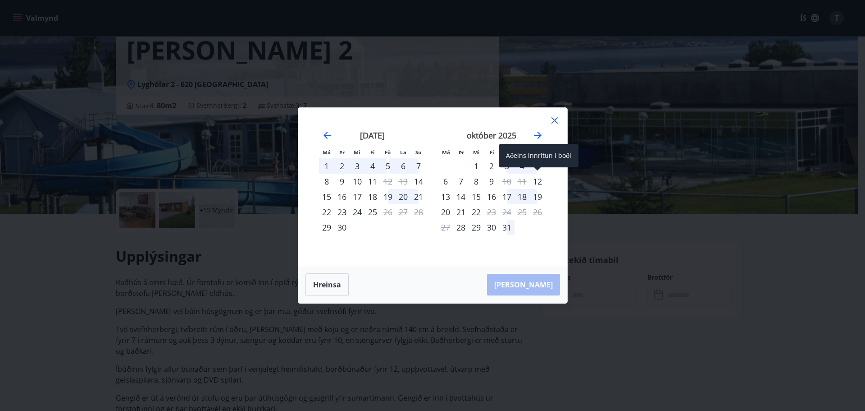
click at [538, 179] on div "12" at bounding box center [537, 180] width 15 height 15
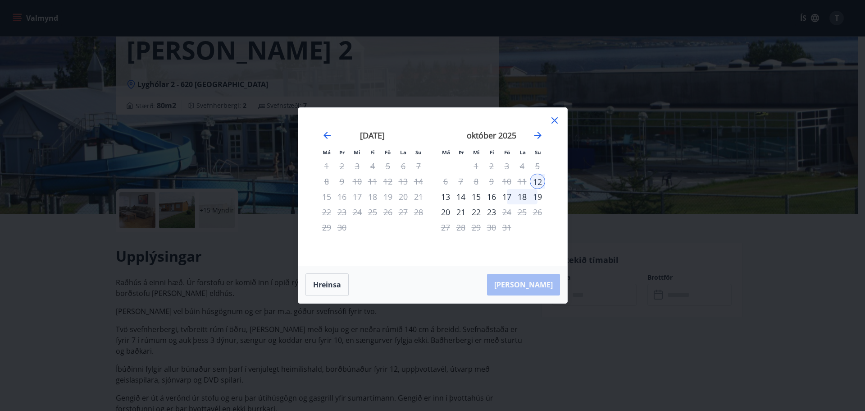
click at [476, 211] on div "22" at bounding box center [476, 211] width 15 height 15
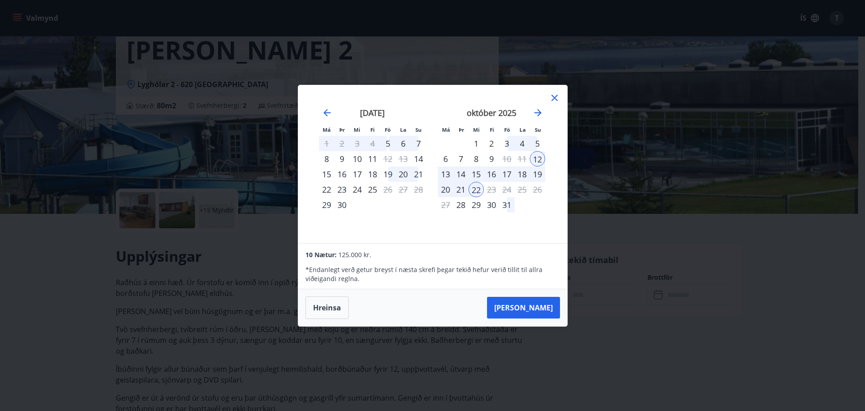
click at [553, 99] on icon at bounding box center [555, 98] width 6 height 6
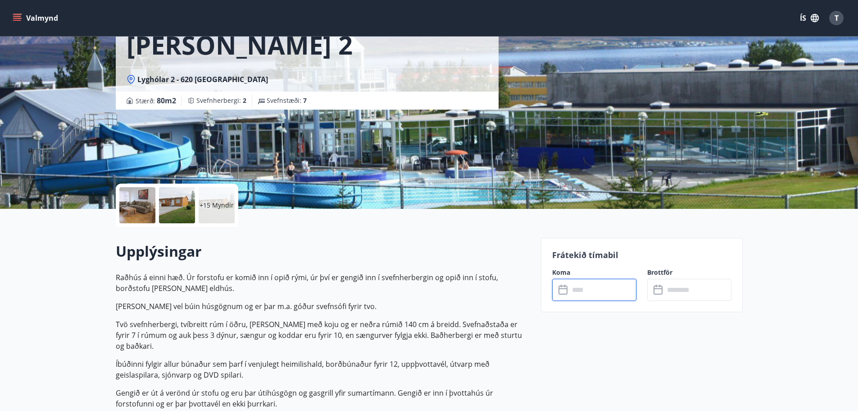
scroll to position [0, 0]
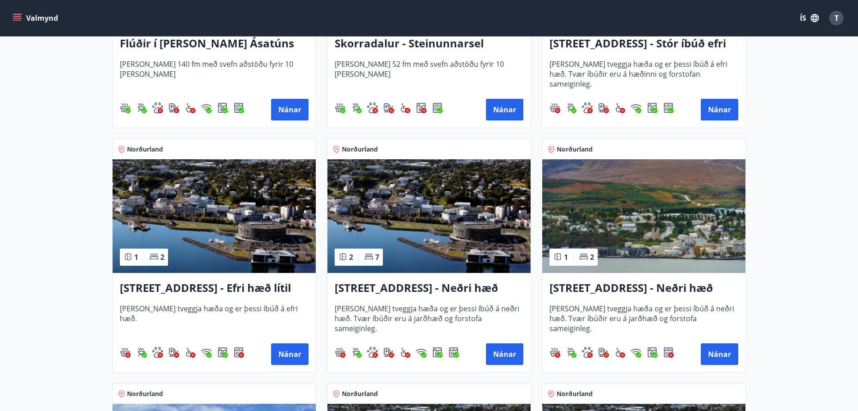
scroll to position [811, 0]
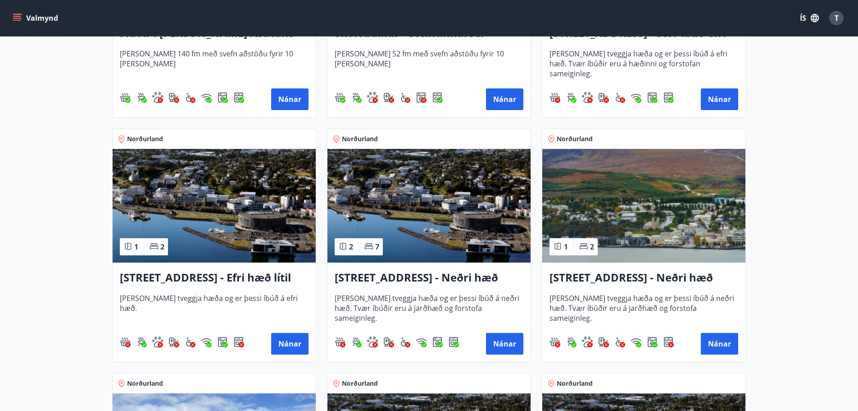
click at [246, 276] on h3 "[STREET_ADDRESS] - Efri hæð lítil íbúð 2" at bounding box center [214, 277] width 189 height 16
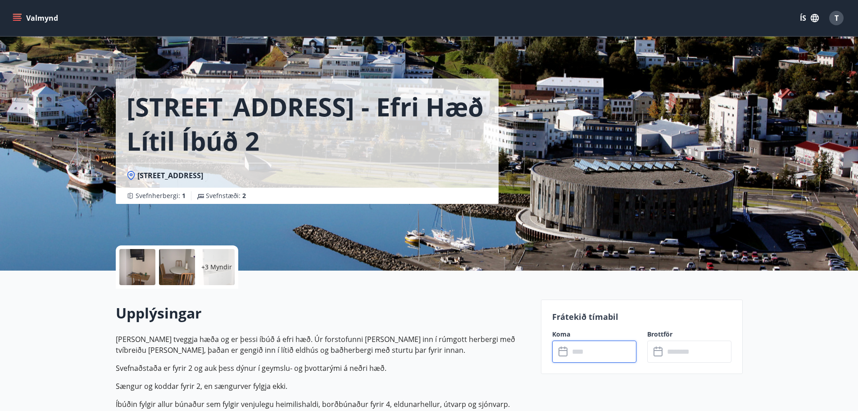
click at [583, 351] on input "text" at bounding box center [603, 351] width 67 height 22
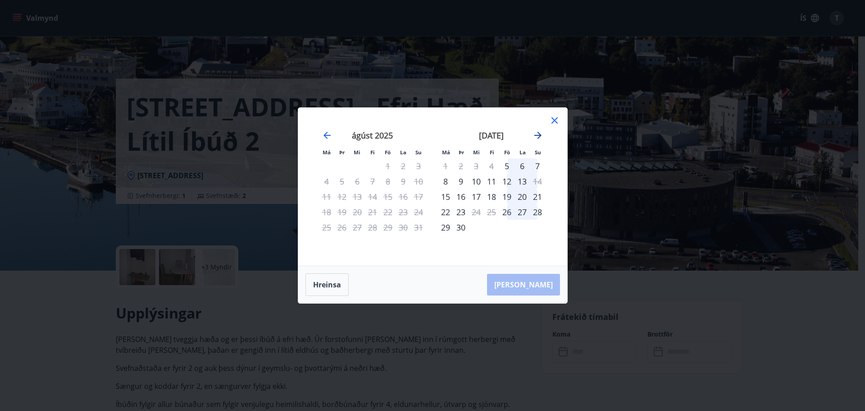
click at [539, 136] on icon "Move forward to switch to the next month." at bounding box center [537, 135] width 7 height 7
click at [538, 179] on div "12" at bounding box center [537, 180] width 15 height 15
click at [540, 197] on div "19" at bounding box center [537, 196] width 15 height 15
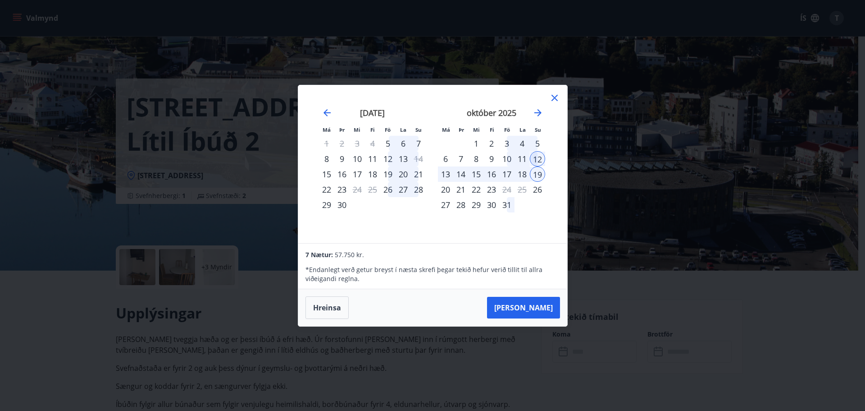
click at [554, 98] on icon at bounding box center [554, 97] width 1 height 1
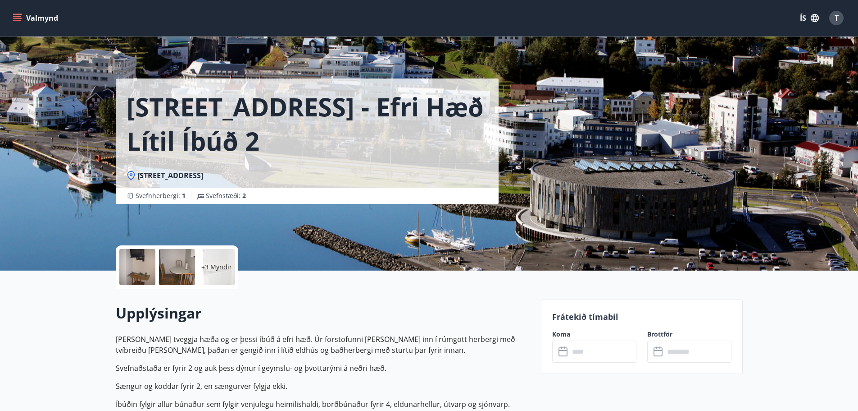
click at [137, 266] on div at bounding box center [137, 267] width 36 height 36
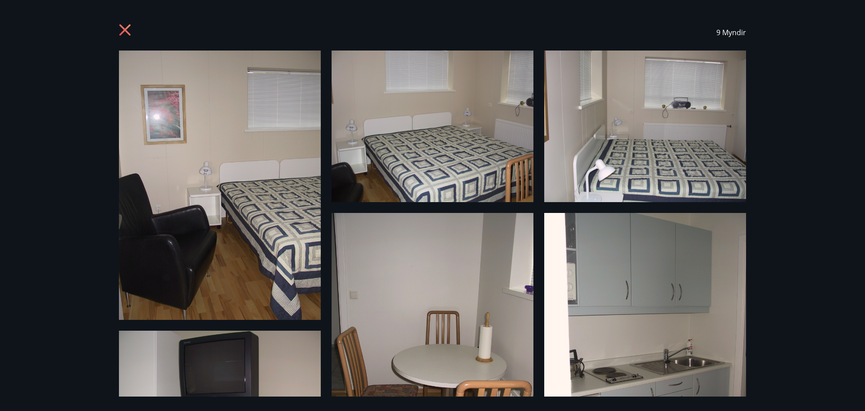
click at [124, 28] on icon at bounding box center [124, 29] width 11 height 11
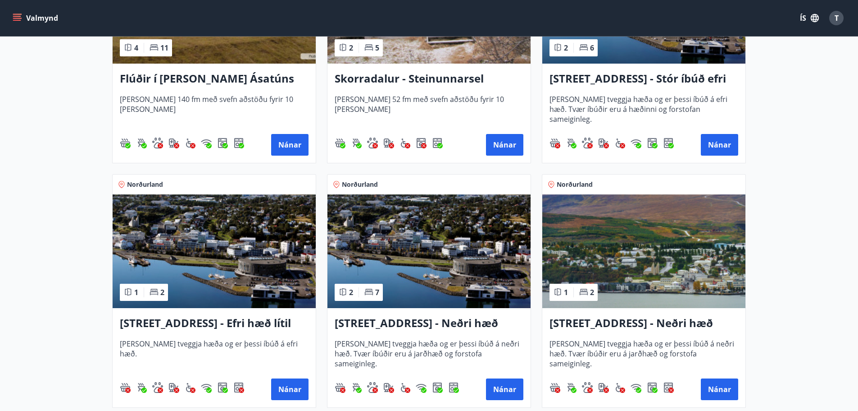
scroll to position [766, 0]
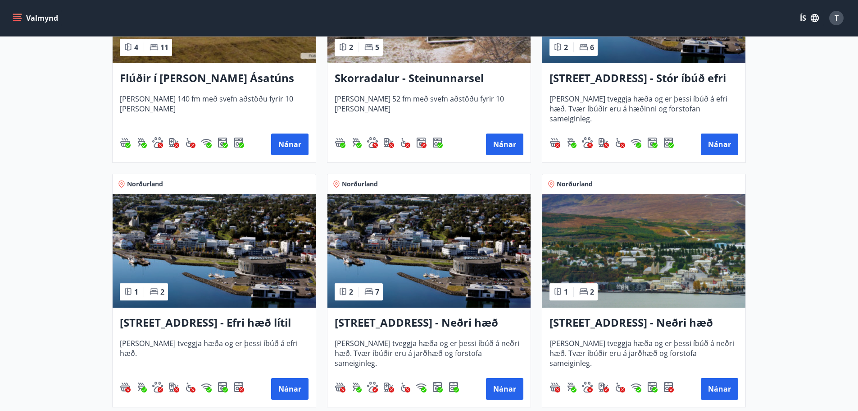
click at [658, 77] on h3 "[STREET_ADDRESS] - Stór íbúð efri hæð íbúð 1" at bounding box center [644, 78] width 189 height 16
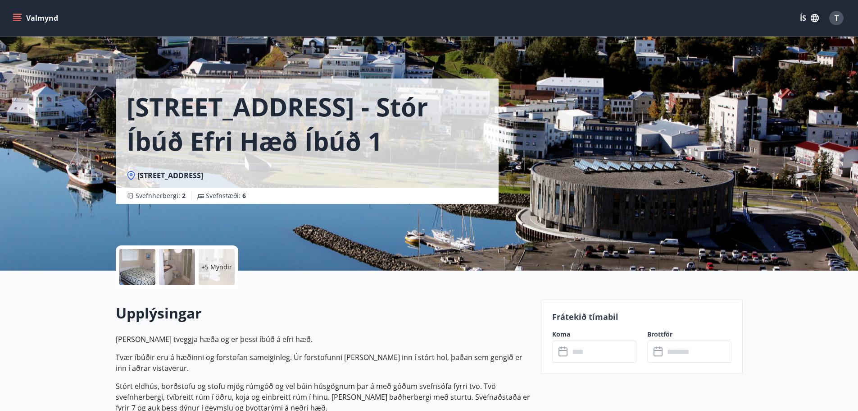
click at [584, 351] on input "text" at bounding box center [603, 351] width 67 height 22
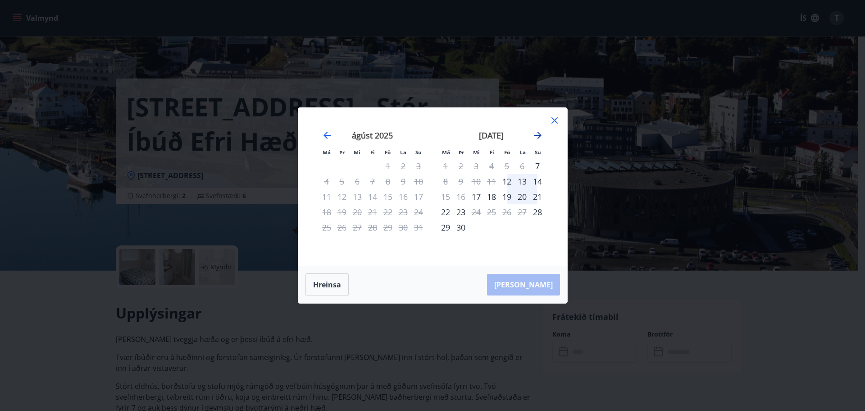
click at [538, 135] on icon "Move forward to switch to the next month." at bounding box center [537, 135] width 7 height 7
click at [537, 182] on div "12" at bounding box center [537, 180] width 15 height 15
click at [539, 196] on div "19" at bounding box center [537, 196] width 15 height 15
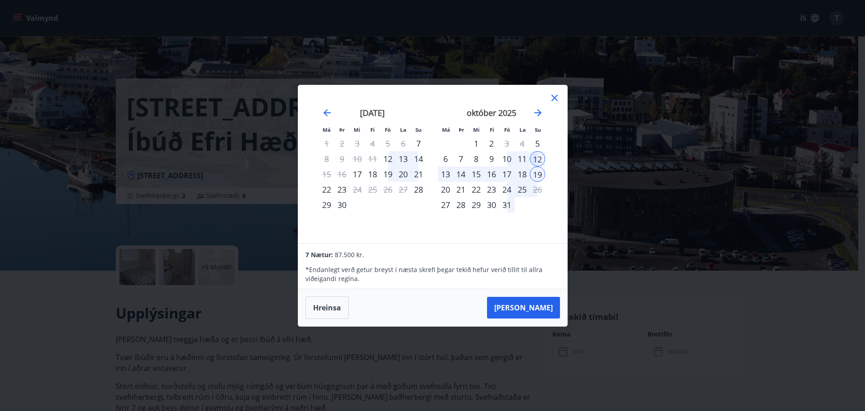
click at [554, 96] on icon at bounding box center [554, 97] width 11 height 11
click at [554, 96] on div "Má Þr Mi Fi Fö La Su Má Þr Mi Fi Fö La Su [DATE] 1 2 3 4 5 6 7 8 9 10 11 12 13 …" at bounding box center [432, 205] width 865 height 411
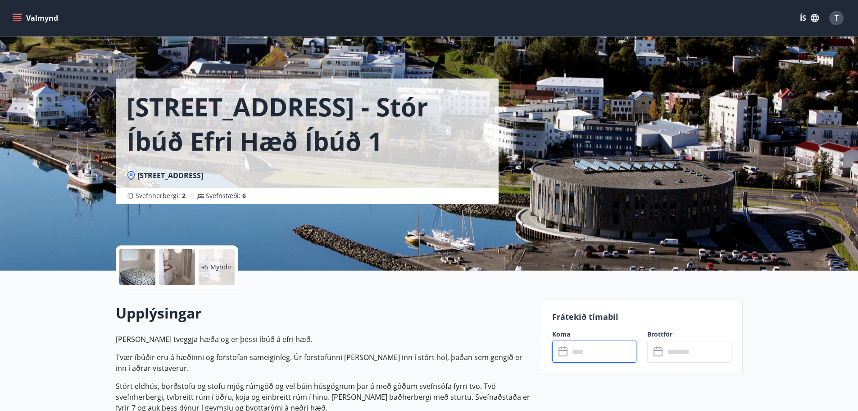
click at [591, 352] on input "text" at bounding box center [603, 351] width 67 height 22
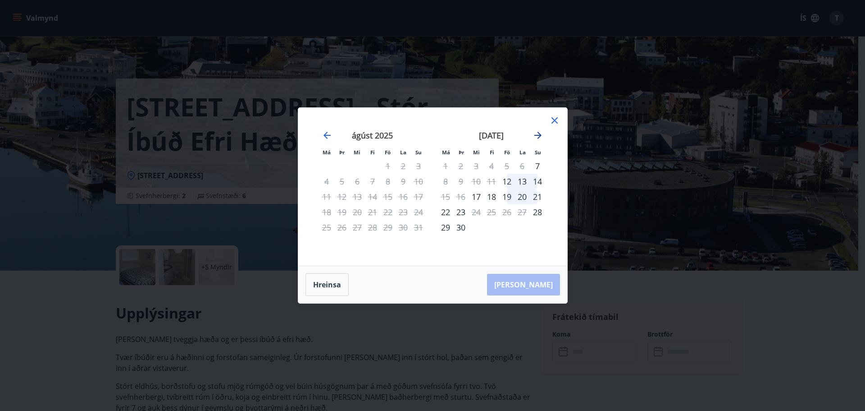
click at [538, 132] on icon "Move forward to switch to the next month." at bounding box center [537, 135] width 7 height 7
click at [538, 133] on icon "Move forward to switch to the next month." at bounding box center [537, 135] width 7 height 7
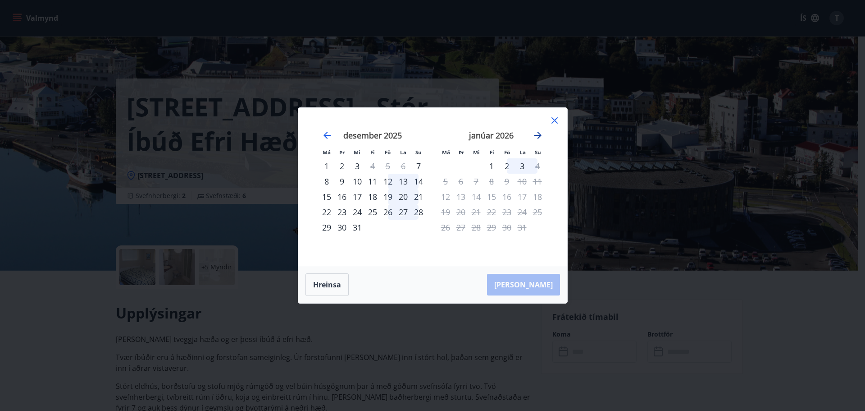
click at [538, 134] on icon "Move forward to switch to the next month." at bounding box center [538, 135] width 11 height 11
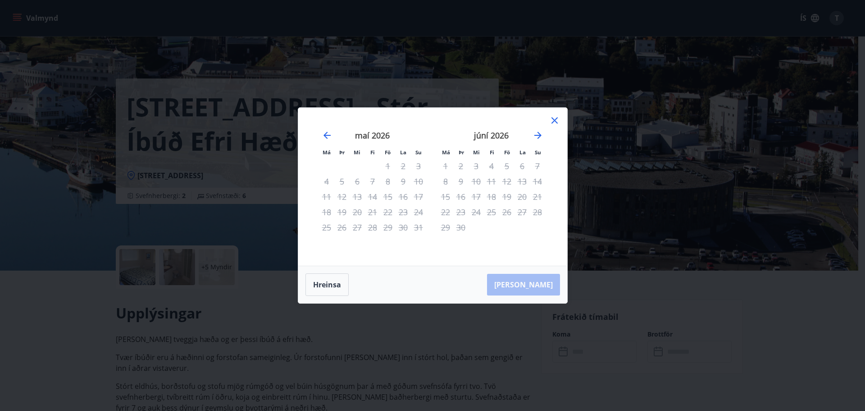
click at [555, 120] on icon at bounding box center [555, 120] width 6 height 6
